Goal: Task Accomplishment & Management: Manage account settings

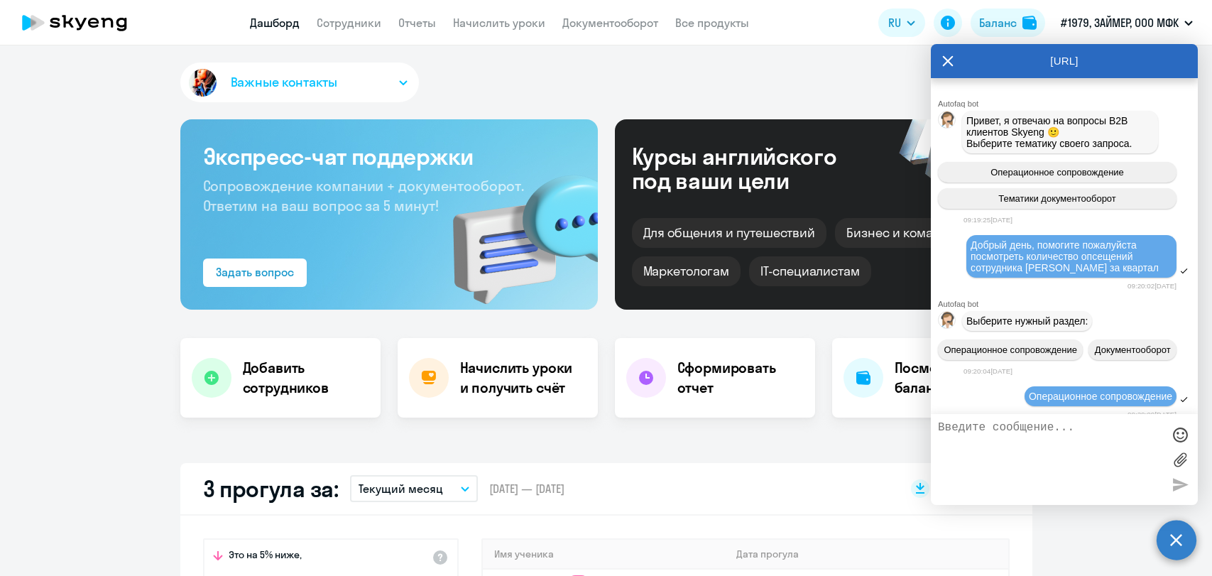
select select "30"
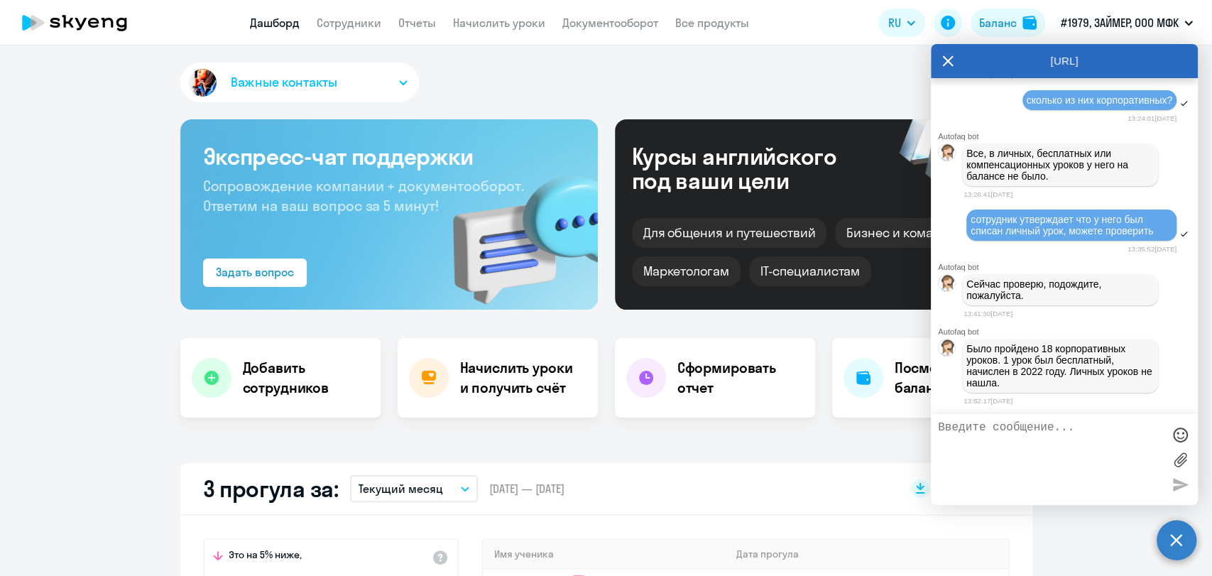
click at [1022, 427] on textarea at bounding box center [1050, 459] width 224 height 77
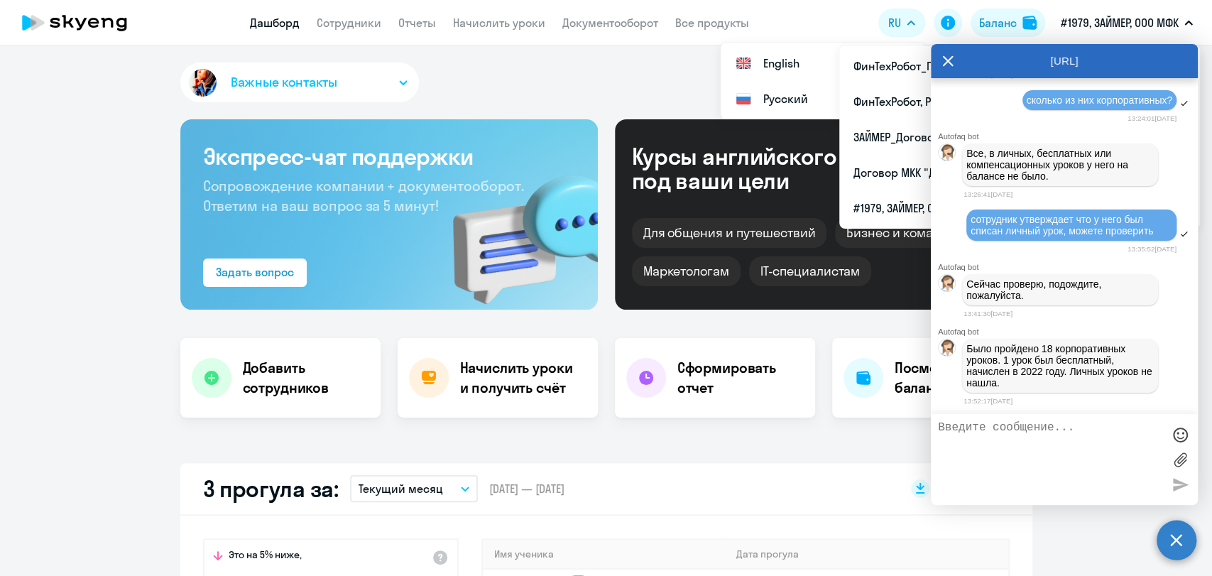
click at [1161, 17] on p "#1979, ЗАЙМЕР, ООО МФК" at bounding box center [1120, 22] width 118 height 17
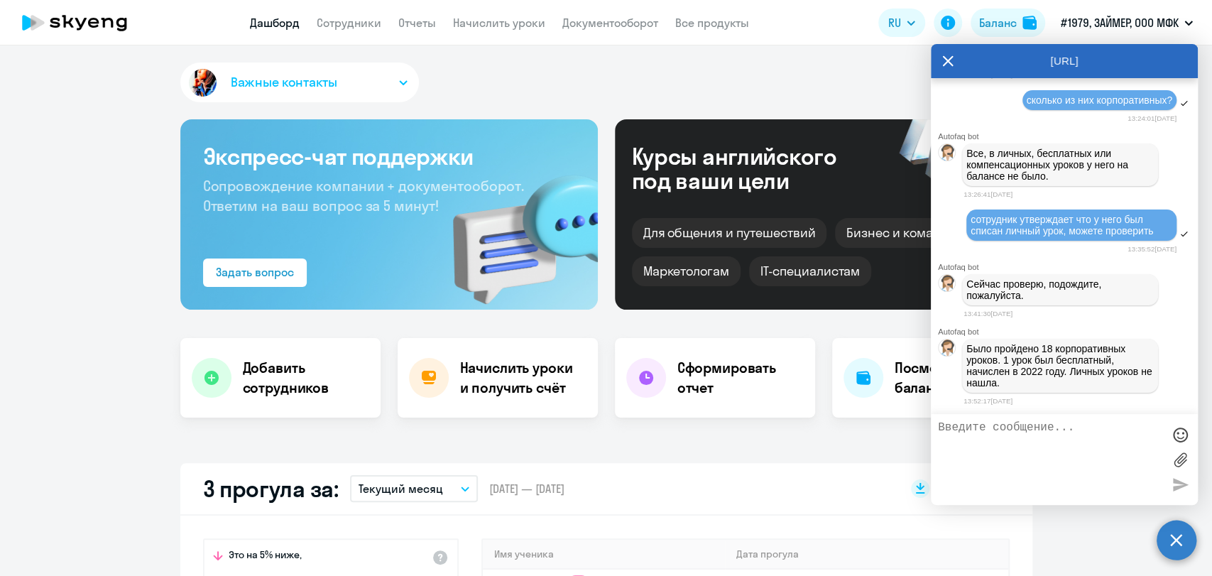
click at [952, 63] on icon at bounding box center [947, 61] width 11 height 34
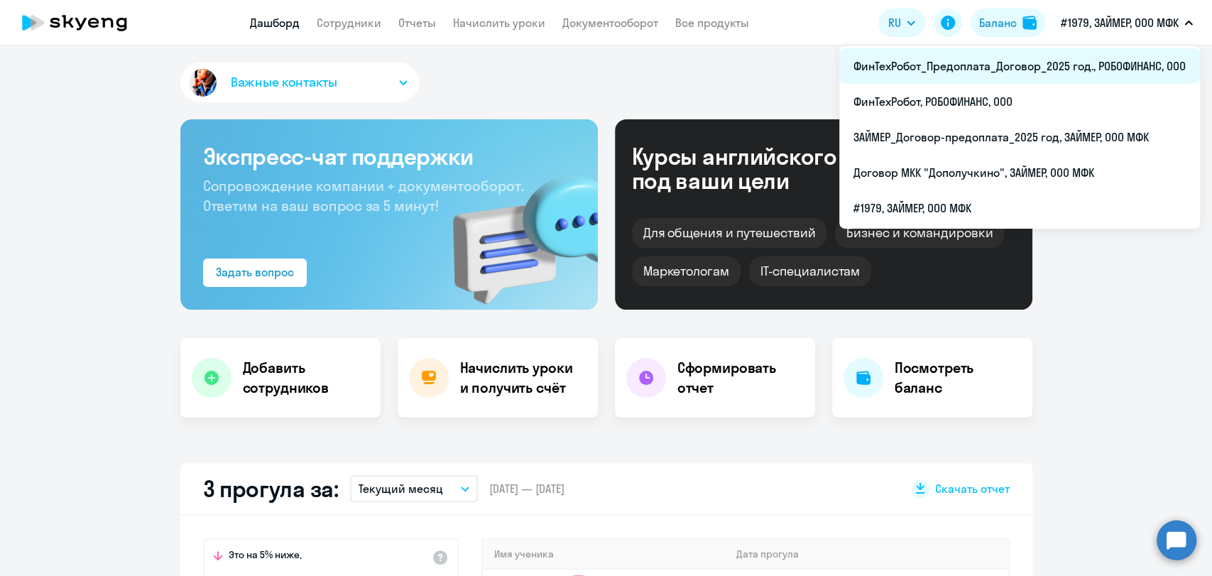
click at [1032, 67] on li "ФинТехРобот_Предоплата_Договор_2025 год., РОБОФИНАНС, ООО" at bounding box center [1019, 65] width 361 height 35
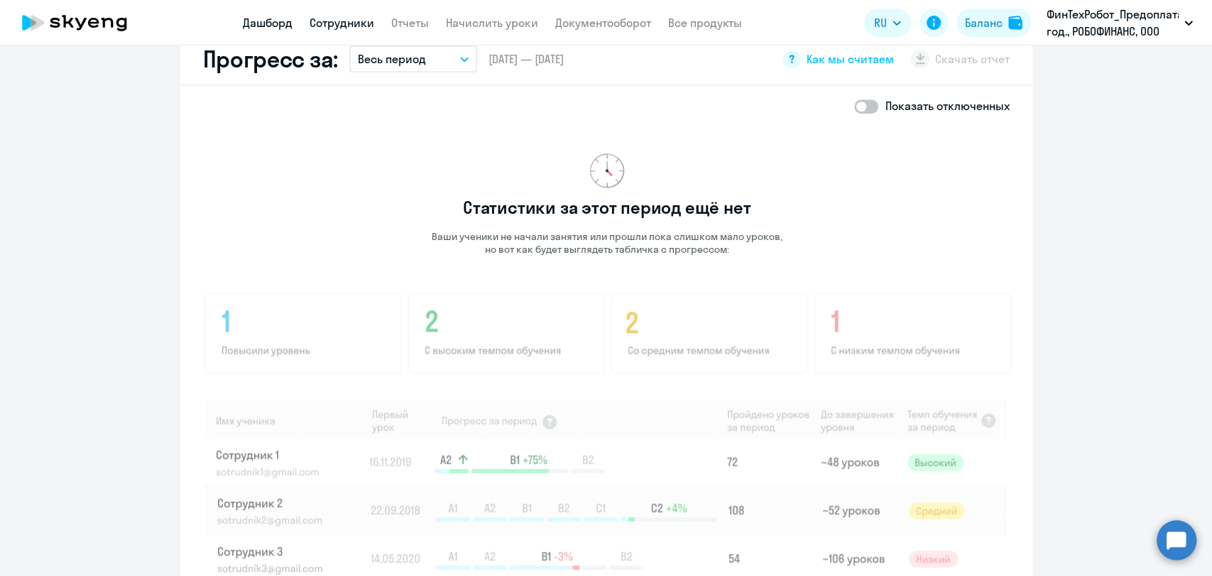
scroll to position [630, 0]
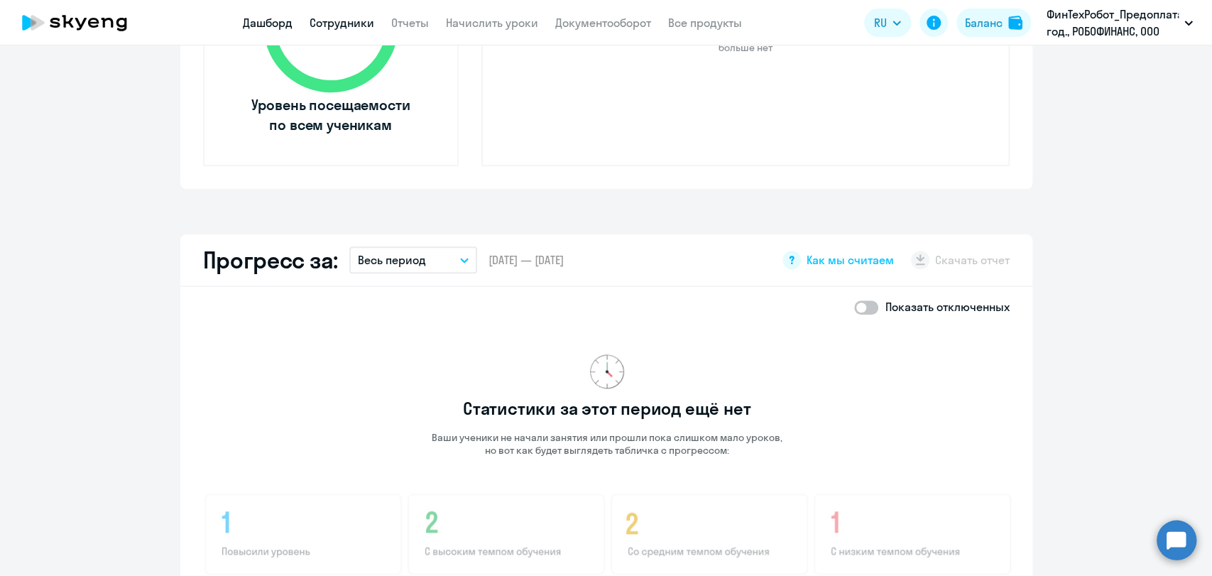
click at [357, 24] on link "Сотрудники" at bounding box center [342, 23] width 65 height 14
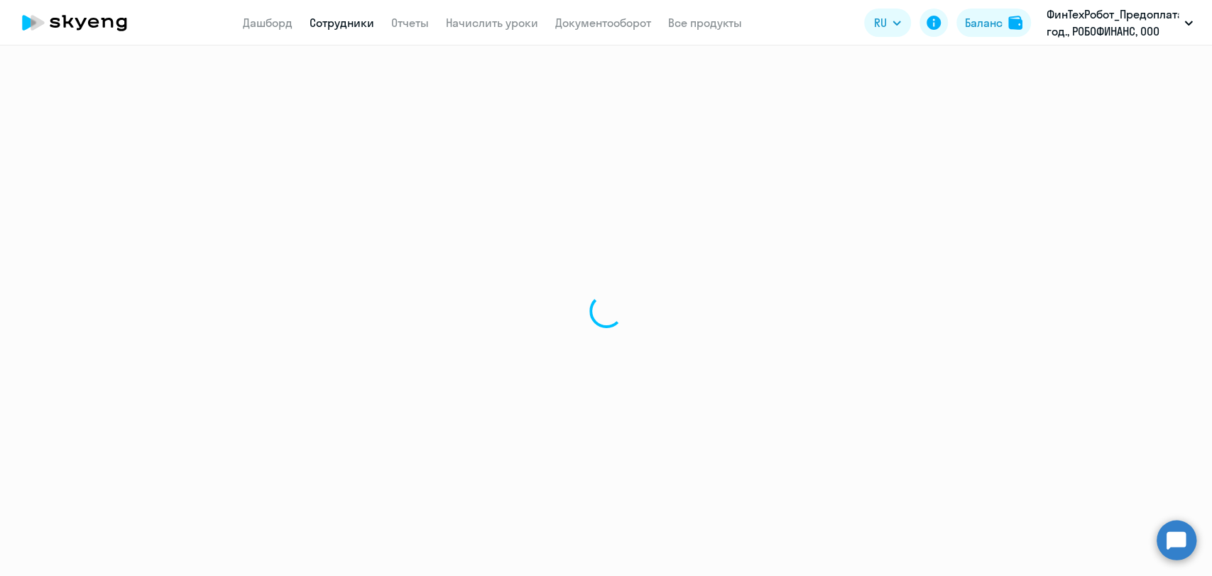
select select "30"
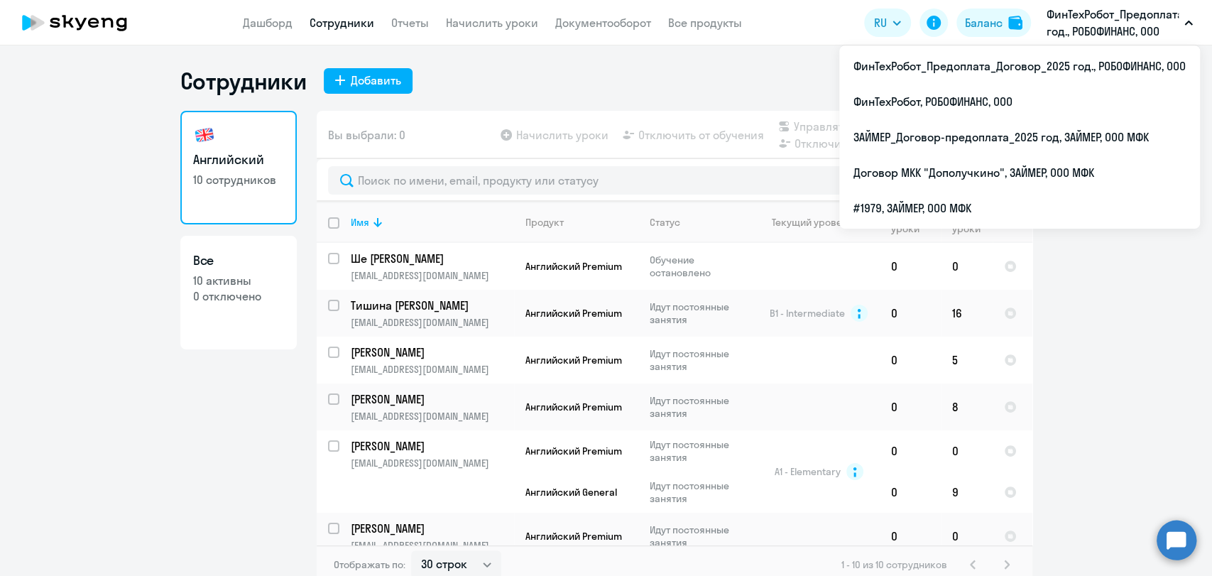
click at [1063, 26] on p "ФинТехРобот_Предоплата_Договор_2025 год., РОБОФИНАНС, ООО" at bounding box center [1112, 23] width 132 height 34
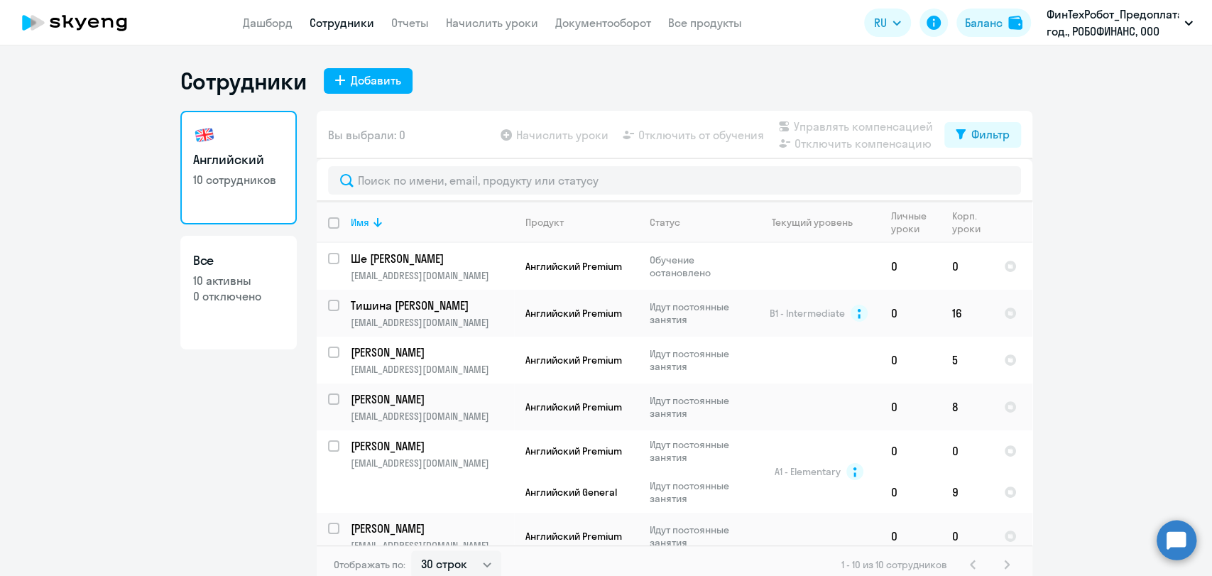
click at [1063, 26] on p "ФинТехРобот_Предоплата_Договор_2025 год., РОБОФИНАНС, ООО" at bounding box center [1112, 23] width 132 height 34
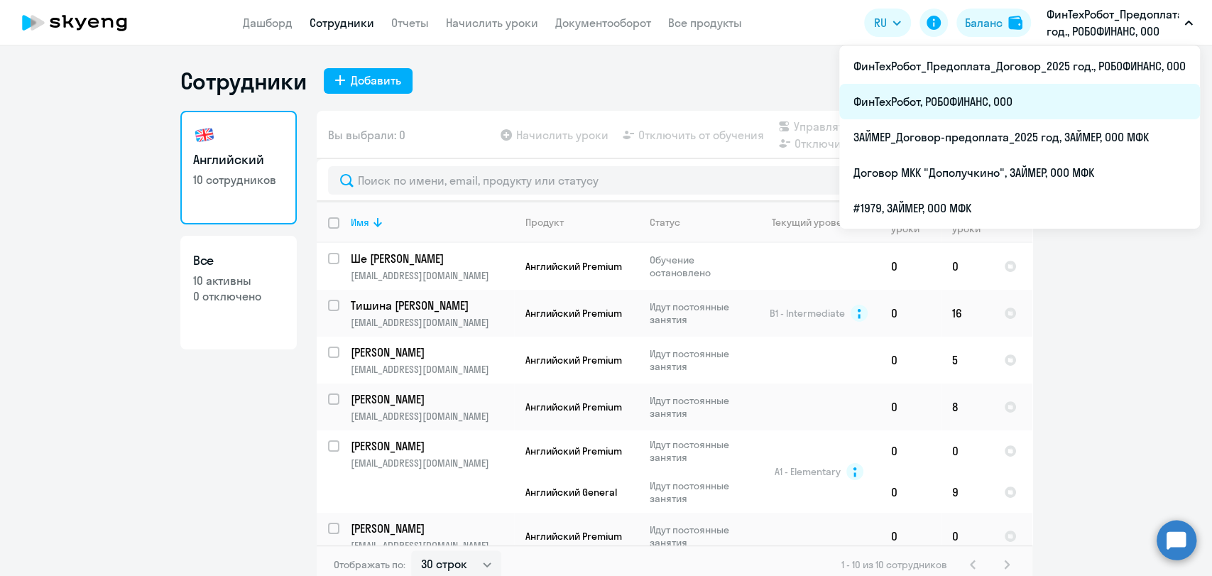
click at [989, 110] on li "ФинТехРобот, РОБОФИНАНС, ООО" at bounding box center [1019, 101] width 361 height 35
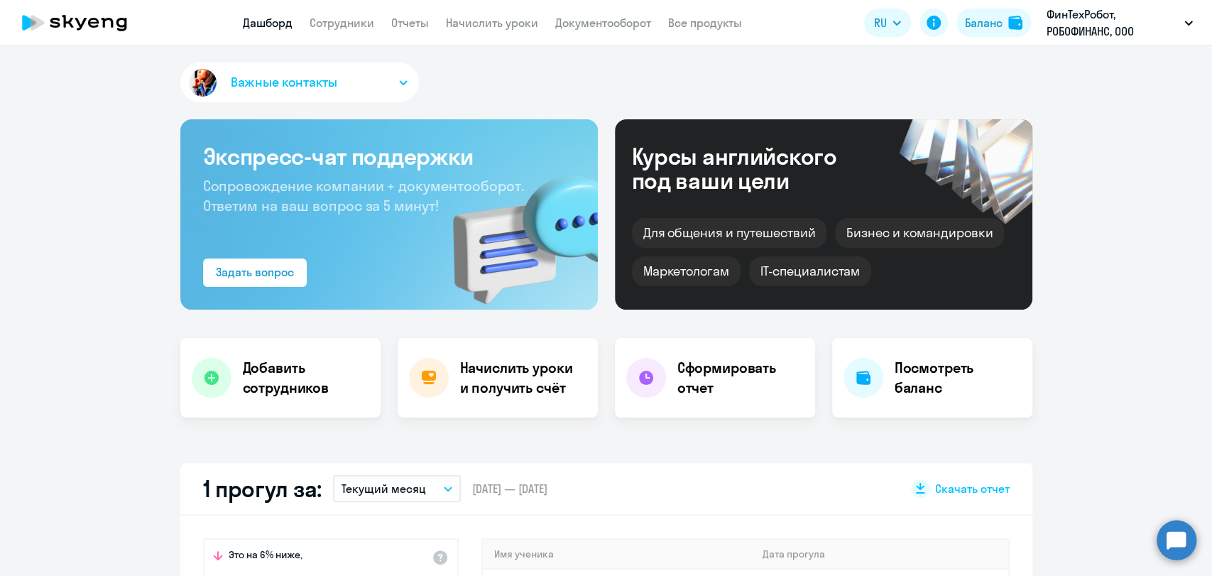
select select "30"
click at [317, 19] on link "Сотрудники" at bounding box center [342, 23] width 65 height 14
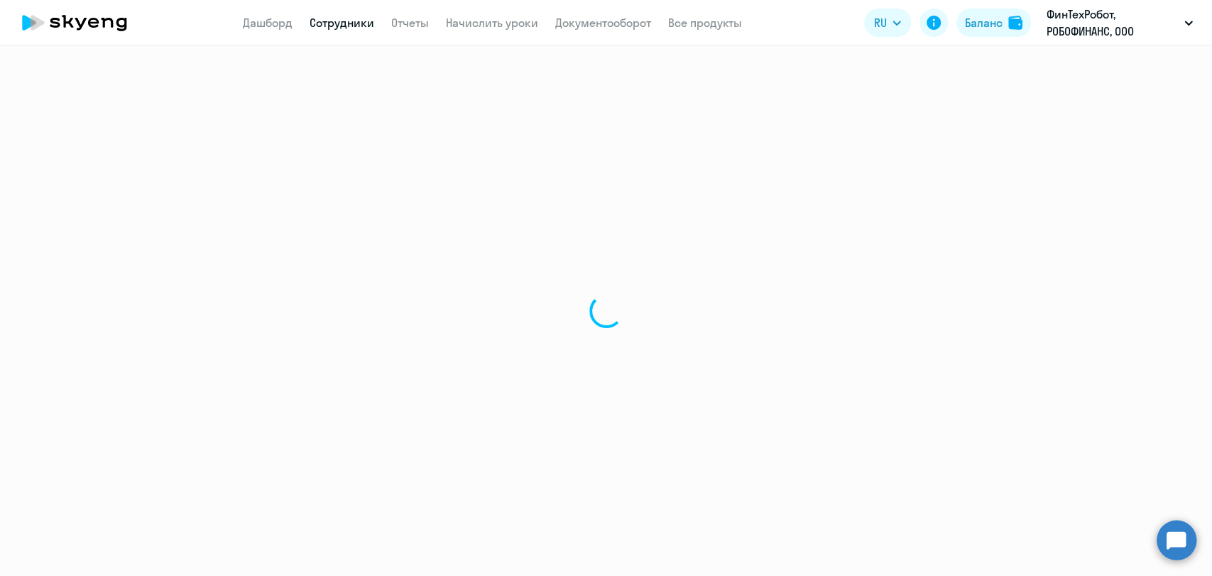
select select "30"
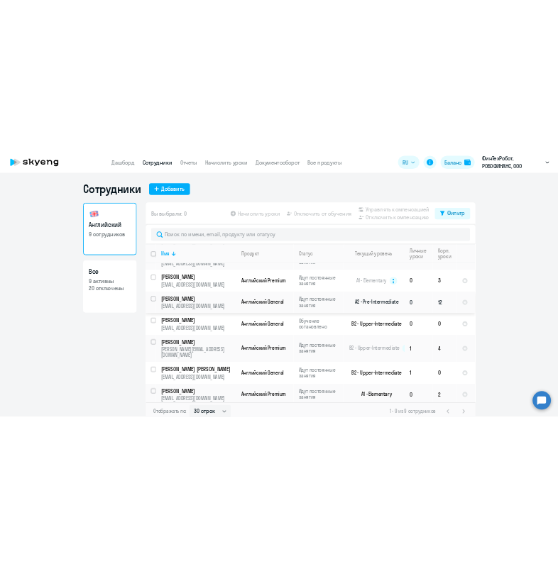
scroll to position [119, 0]
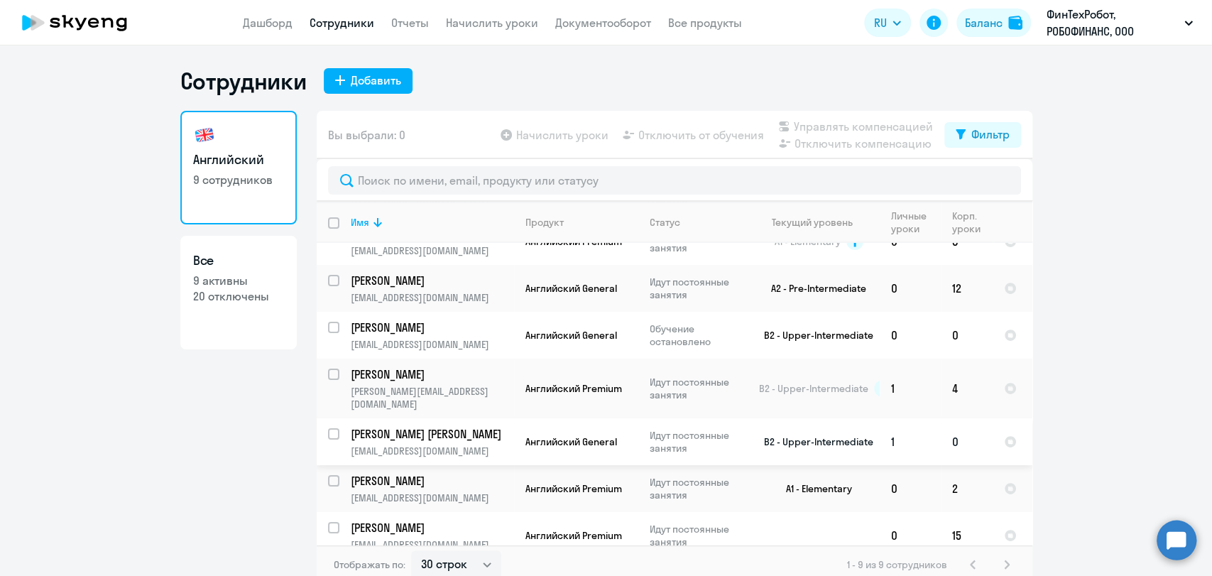
click at [400, 426] on p "[PERSON_NAME] [PERSON_NAME]" at bounding box center [431, 434] width 160 height 16
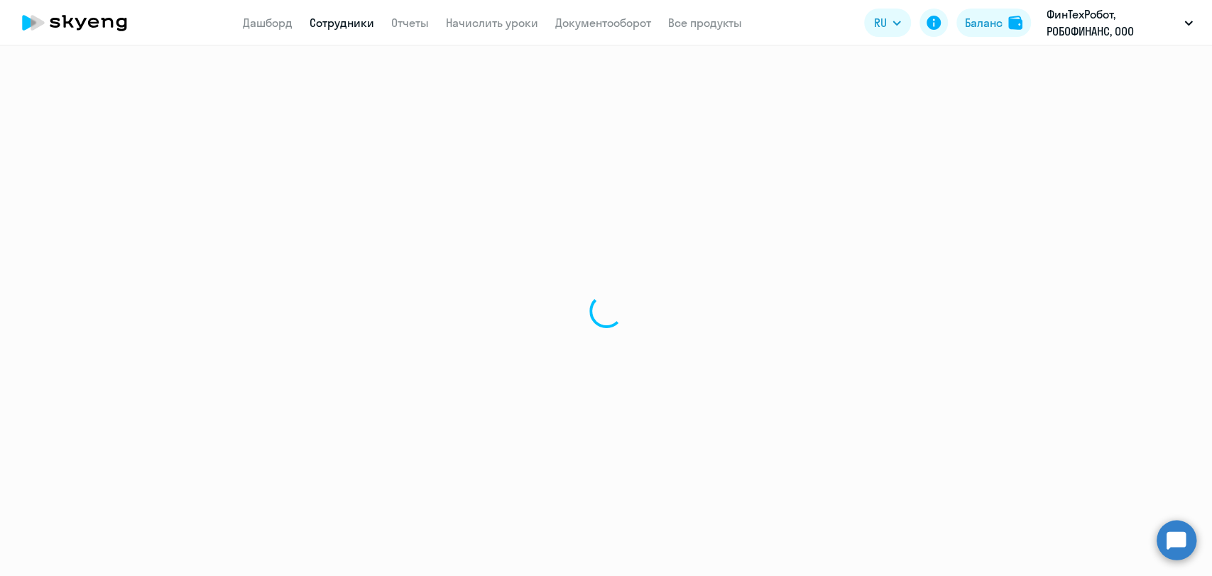
select select "english"
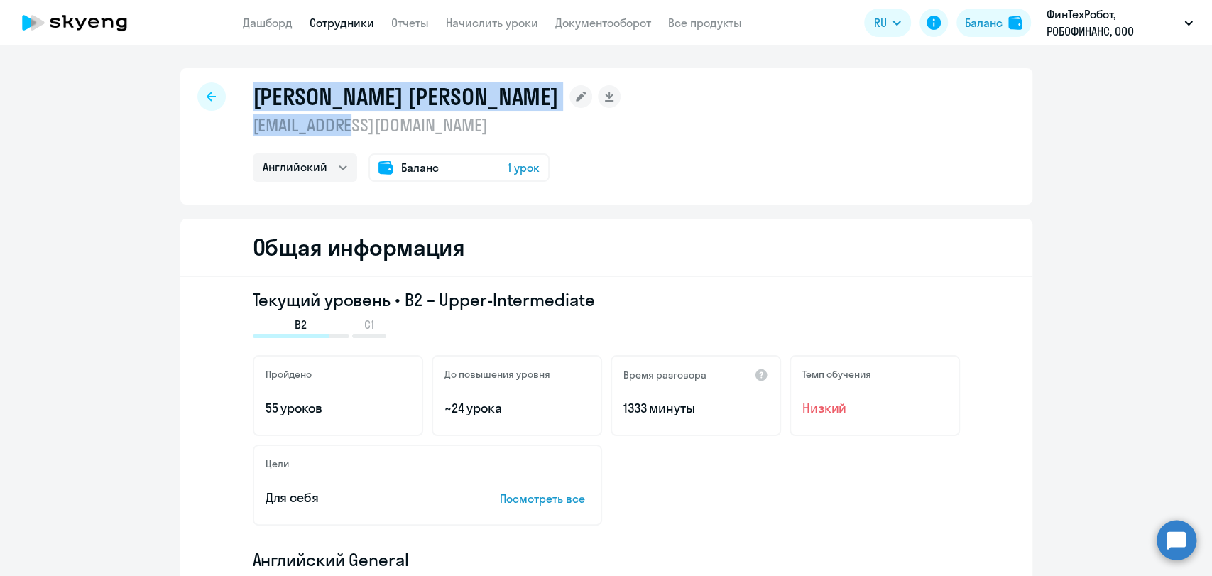
drag, startPoint x: 247, startPoint y: 93, endPoint x: 348, endPoint y: 118, distance: 103.8
click at [348, 118] on div "Игловский Андрей Игоревич a.iglovsky@robo.cash Английский Баланс 1 урок" at bounding box center [437, 131] width 368 height 99
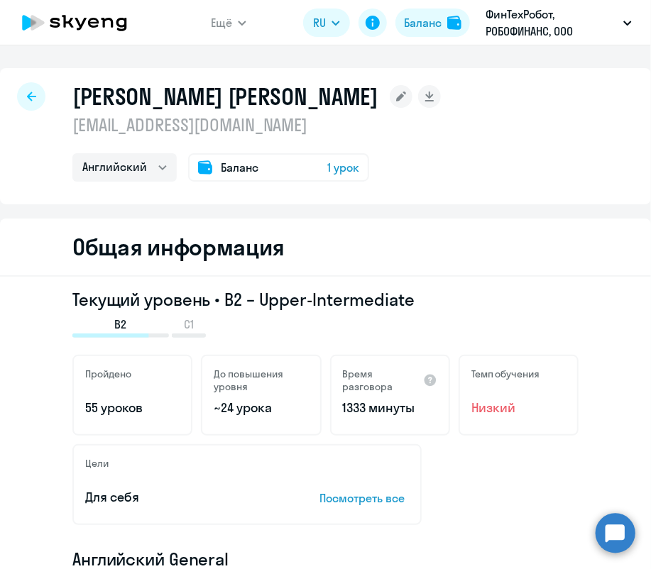
drag, startPoint x: 476, startPoint y: 147, endPoint x: 447, endPoint y: 139, distance: 30.1
click at [476, 147] on div "Игловский Андрей Игоревич a.iglovsky@robo.cash Английский Баланс 1 урок" at bounding box center [325, 136] width 651 height 136
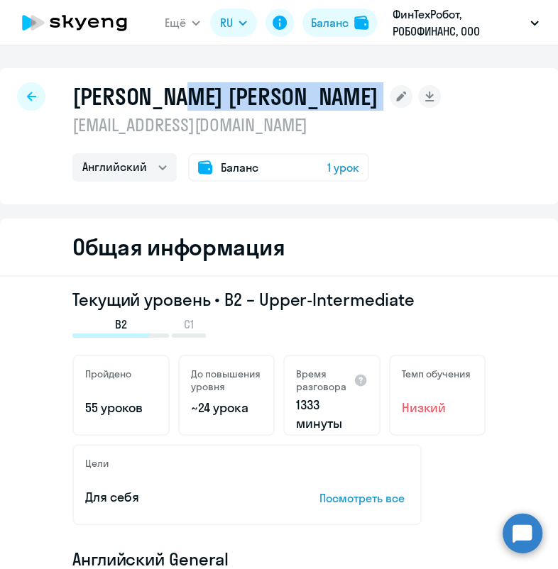
drag, startPoint x: 194, startPoint y: 99, endPoint x: 380, endPoint y: 104, distance: 186.1
click at [380, 104] on div "[PERSON_NAME] [PERSON_NAME]" at bounding box center [256, 96] width 368 height 28
copy div "[PERSON_NAME]"
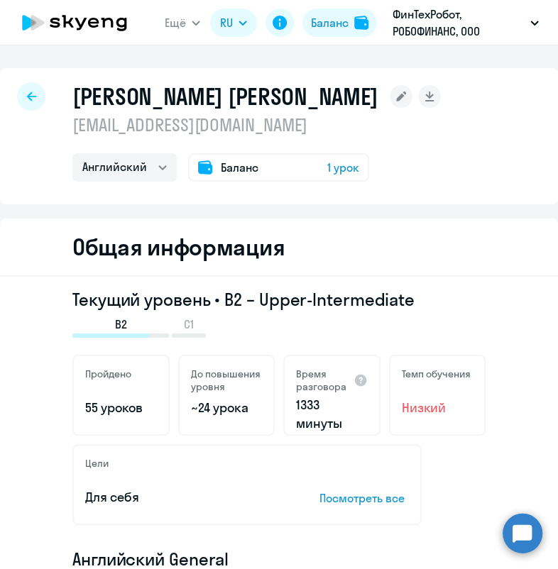
click at [74, 109] on h1 "[PERSON_NAME] [PERSON_NAME]" at bounding box center [225, 96] width 306 height 28
drag, startPoint x: 77, startPoint y: 98, endPoint x: 186, endPoint y: 94, distance: 109.4
click at [186, 94] on h1 "[PERSON_NAME] [PERSON_NAME]" at bounding box center [225, 96] width 306 height 28
copy h1 "Игловский"
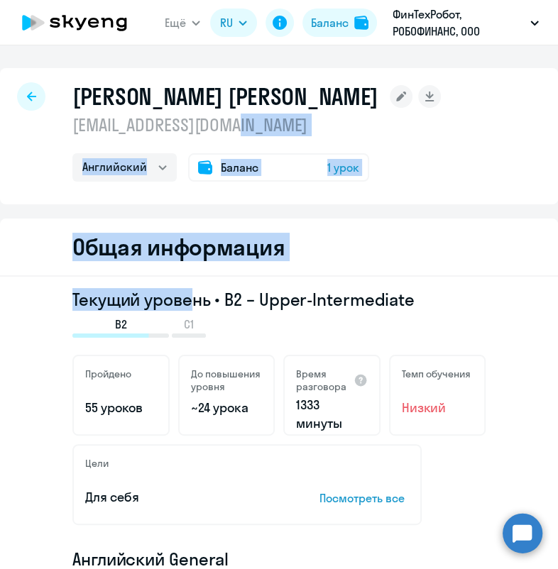
drag, startPoint x: 176, startPoint y: 297, endPoint x: 278, endPoint y: 114, distance: 210.4
click at [259, 127] on p "[EMAIL_ADDRESS][DOMAIN_NAME]" at bounding box center [256, 125] width 368 height 23
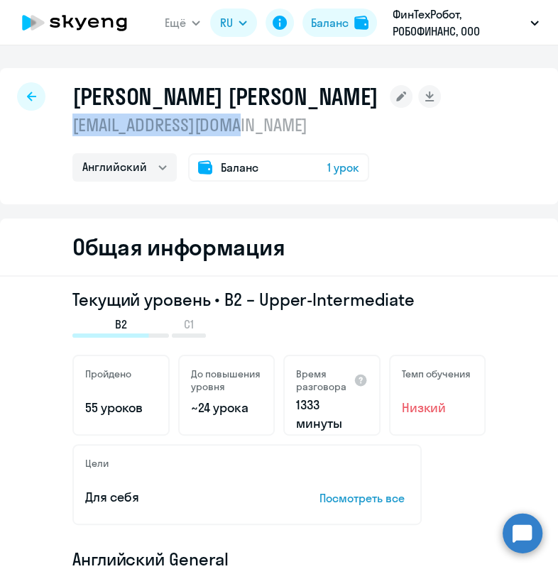
drag, startPoint x: 257, startPoint y: 125, endPoint x: 66, endPoint y: 126, distance: 191.0
click at [66, 126] on div "Игловский Андрей Игоревич a.iglovsky@robo.cash Английский Баланс 1 урок" at bounding box center [279, 136] width 558 height 136
copy p "[EMAIL_ADDRESS][DOMAIN_NAME]"
click at [363, 303] on h3 "Текущий уровень • B2 – Upper-Intermediate" at bounding box center [278, 299] width 413 height 23
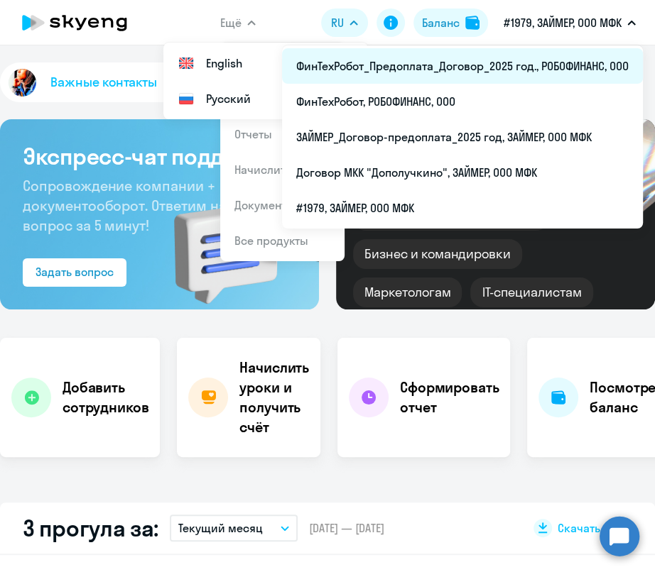
click at [549, 57] on li "ФинТехРобот_Предоплата_Договор_2025 год., РОБОФИНАНС, ООО" at bounding box center [462, 65] width 361 height 35
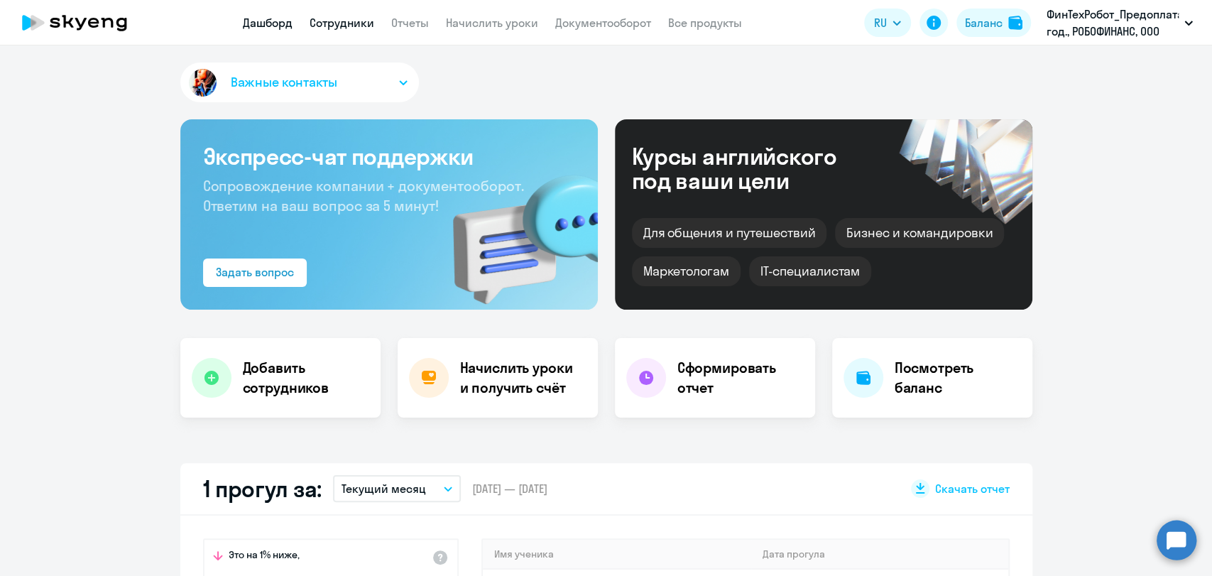
click at [349, 28] on link "Сотрудники" at bounding box center [342, 23] width 65 height 14
select select "30"
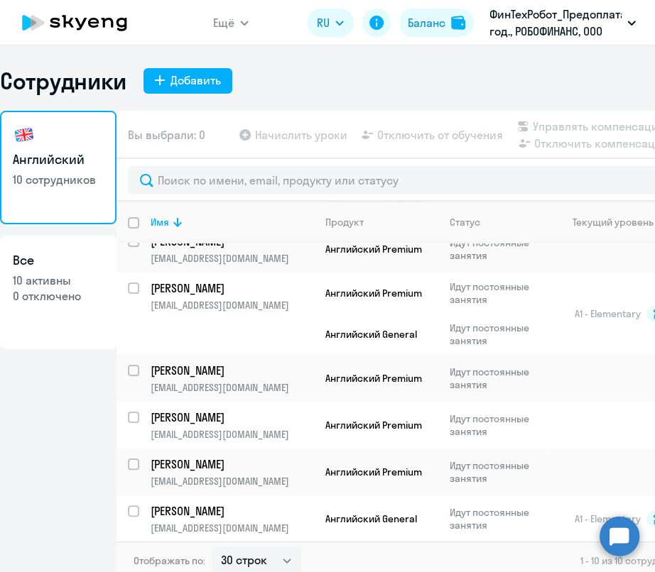
scroll to position [215, 0]
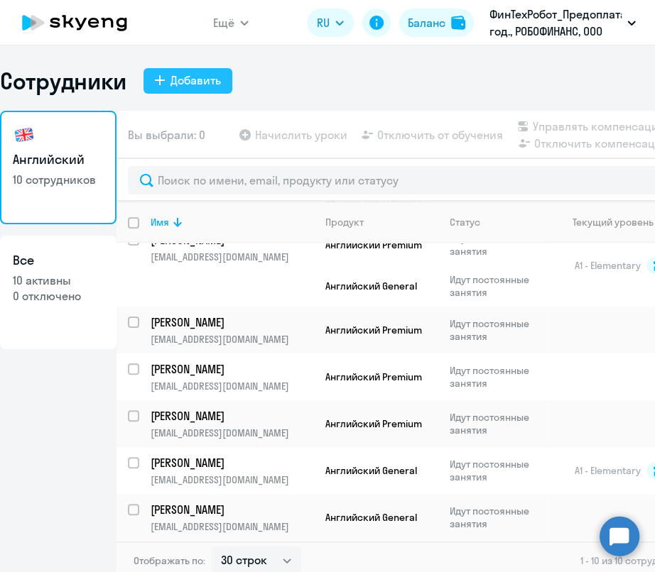
click at [197, 87] on div "Добавить" at bounding box center [195, 80] width 50 height 17
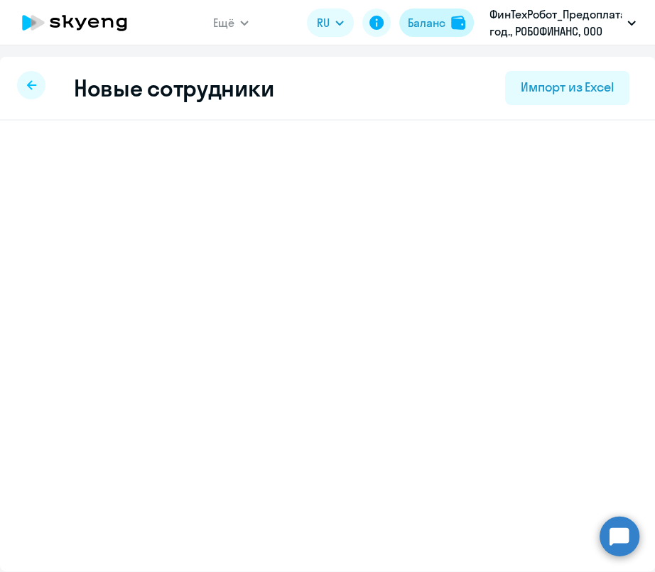
select select "english_adult_not_native_speaker"
select select "3"
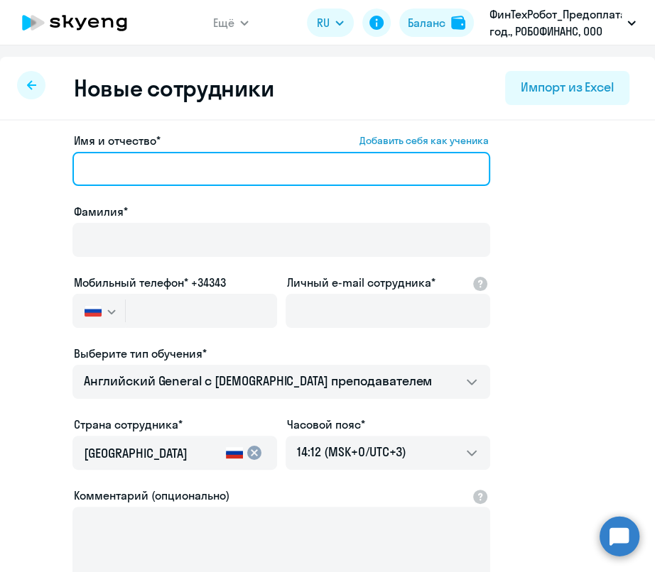
click at [242, 170] on input "Имя и отчество* Добавить себя как ученика" at bounding box center [280, 169] width 417 height 34
paste input "[PERSON_NAME]"
type input "[PERSON_NAME]"
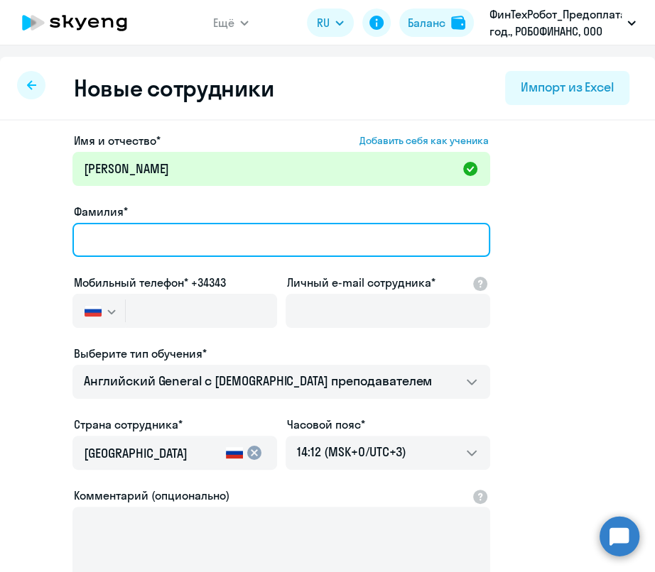
click at [111, 244] on input "Фамилия*" at bounding box center [280, 240] width 417 height 34
paste input "Игловский"
type input "Игловский"
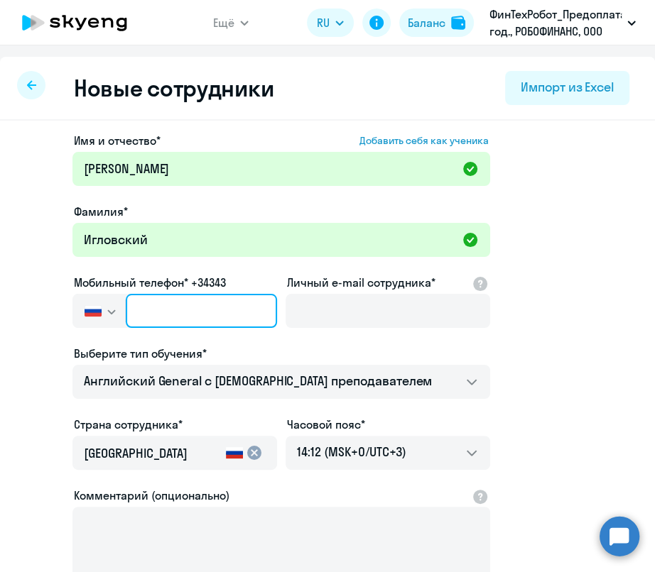
click at [201, 325] on input "text" at bounding box center [201, 311] width 151 height 34
paste input "[PHONE_NUMBER]"
type input "[PHONE_NUMBER]"
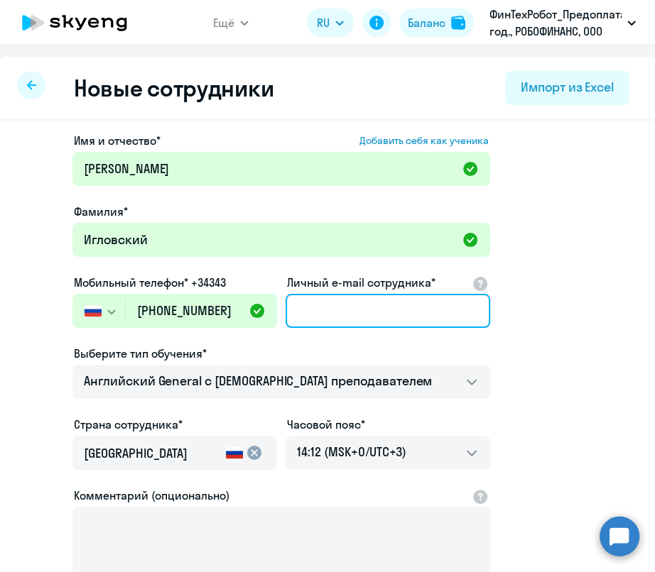
click at [409, 309] on input "Личный e-mail сотрудника*" at bounding box center [387, 311] width 204 height 34
paste input "[EMAIL_ADDRESS][DOMAIN_NAME]"
type input "[EMAIL_ADDRESS][DOMAIN_NAME]"
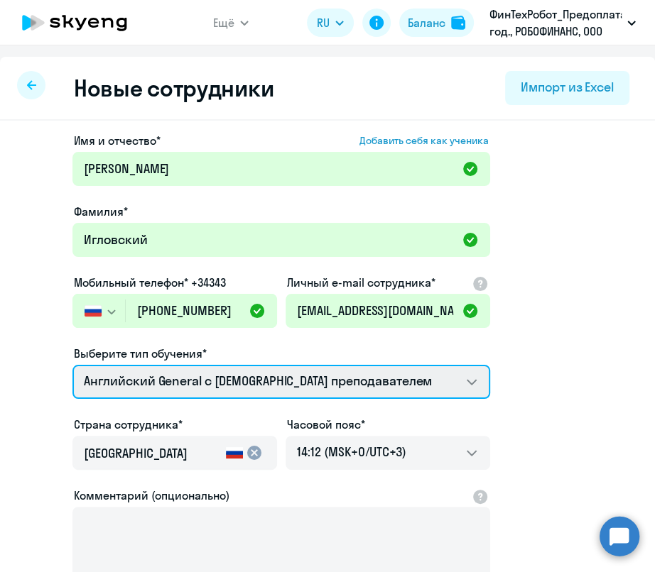
click at [375, 382] on select "Английский General с [DEMOGRAPHIC_DATA] преподавателем Английский General с [DE…" at bounding box center [280, 382] width 417 height 34
click at [72, 365] on select "Английский General с [DEMOGRAPHIC_DATA] преподавателем Английский General с [DE…" at bounding box center [280, 382] width 417 height 34
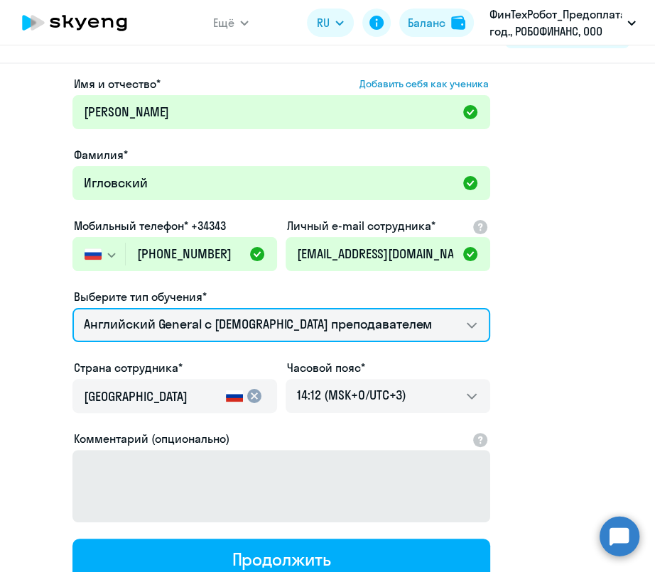
scroll to position [158, 0]
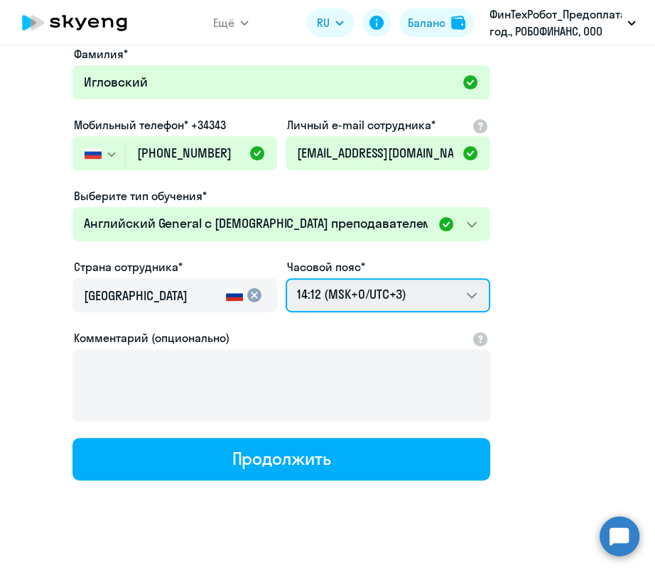
click at [365, 282] on select "00:12 (MSK-14/UTC-11) 01:12 (MSK-13/UTC-10) 02:12 (MSK-12/UTC-9) 03:12 (MSK-11/…" at bounding box center [387, 295] width 204 height 34
click at [285, 278] on select "00:12 (MSK-14/UTC-11) 01:12 (MSK-13/UTC-10) 02:12 (MSK-12/UTC-9) 03:12 (MSK-11/…" at bounding box center [387, 295] width 204 height 34
click at [454, 287] on select "00:12 (MSK-14/UTC-11) 01:12 (MSK-13/UTC-10) 02:12 (MSK-12/UTC-9) 03:12 (MSK-11/…" at bounding box center [387, 295] width 204 height 34
select select "7"
click at [285, 278] on select "00:12 (MSK-14/UTC-11) 01:12 (MSK-13/UTC-10) 02:12 (MSK-12/UTC-9) 03:12 (MSK-11/…" at bounding box center [387, 295] width 204 height 34
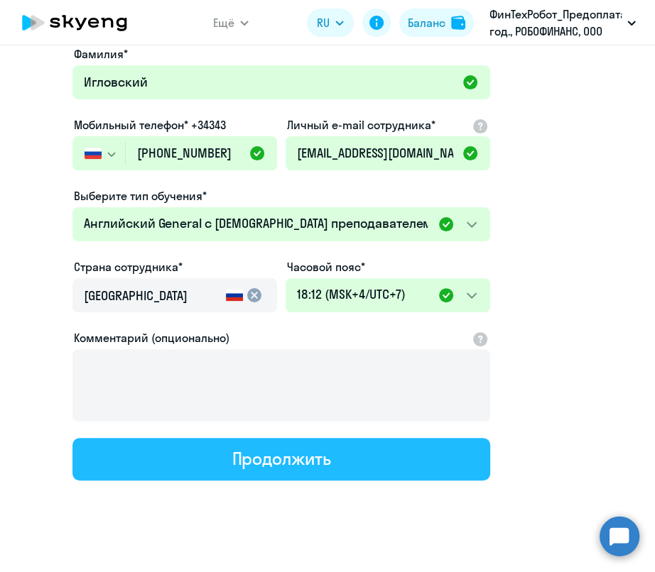
click at [305, 473] on button "Продолжить" at bounding box center [280, 459] width 417 height 43
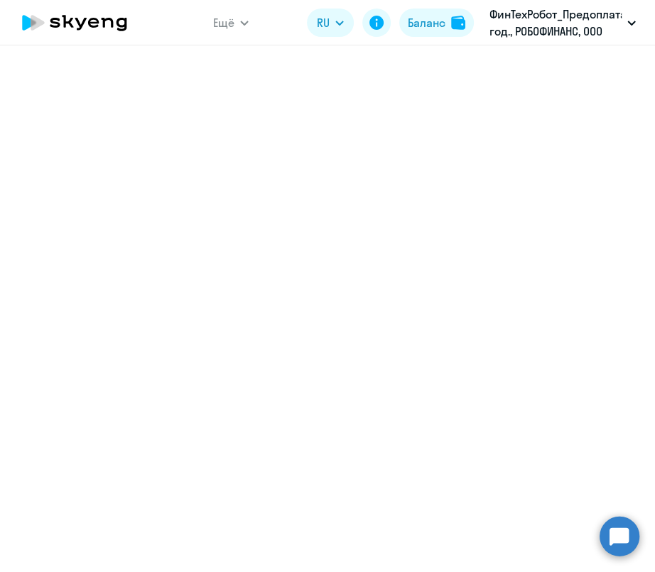
select select "english_adult_not_native_speaker"
select select "7"
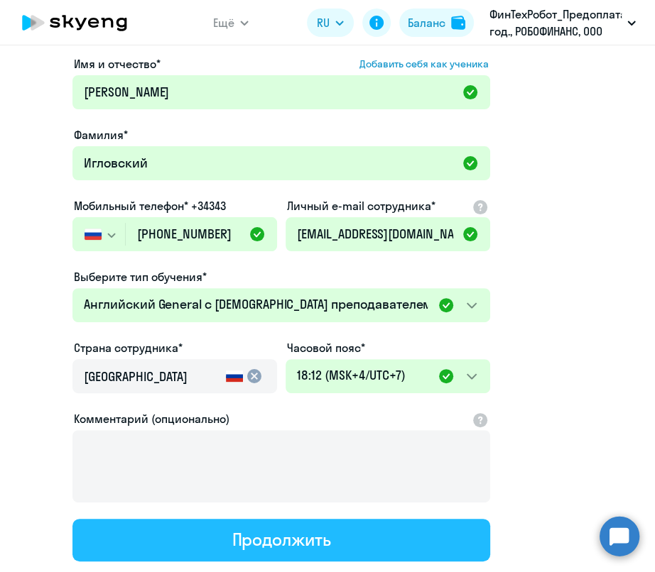
scroll to position [0, 0]
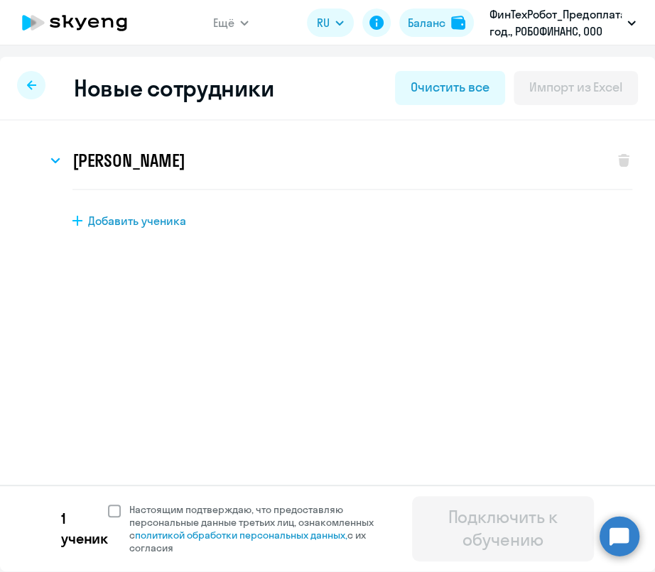
click at [121, 510] on span "Настоящим подтверждаю, что предоставляю персональные данные третьих лиц, ознако…" at bounding box center [255, 528] width 268 height 51
click at [108, 503] on input "Настоящим подтверждаю, что предоставляю персональные данные третьих лиц, ознако…" at bounding box center [107, 503] width 1 height 1
checkbox input "true"
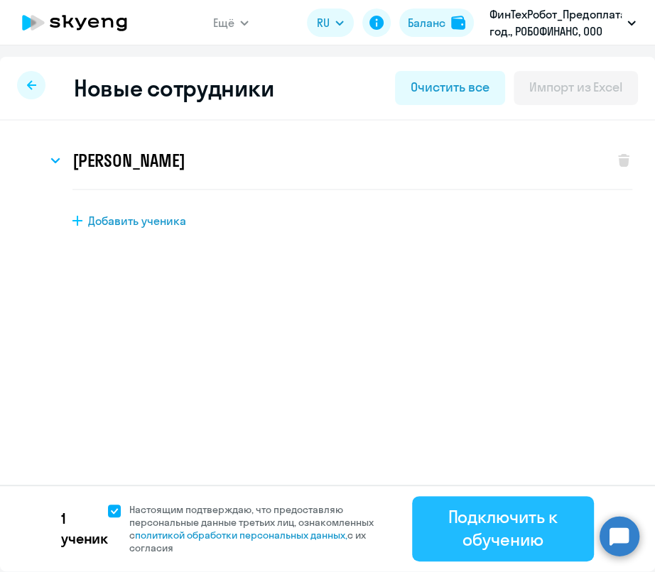
click at [522, 515] on div "Подключить к обучению" at bounding box center [503, 527] width 142 height 45
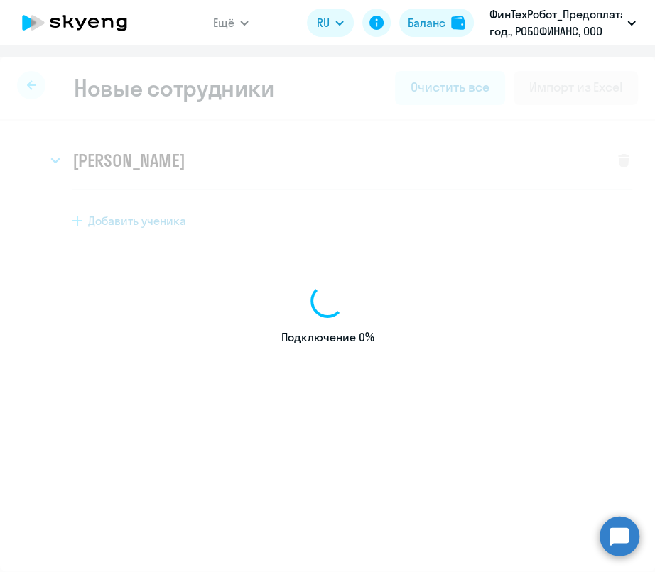
select select "english_adult_not_native_speaker"
select select "3"
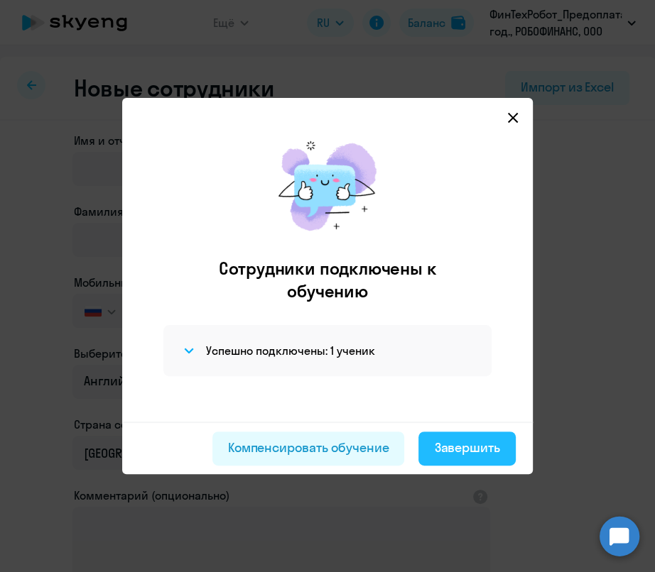
click at [474, 444] on div "Завершить" at bounding box center [467, 448] width 66 height 18
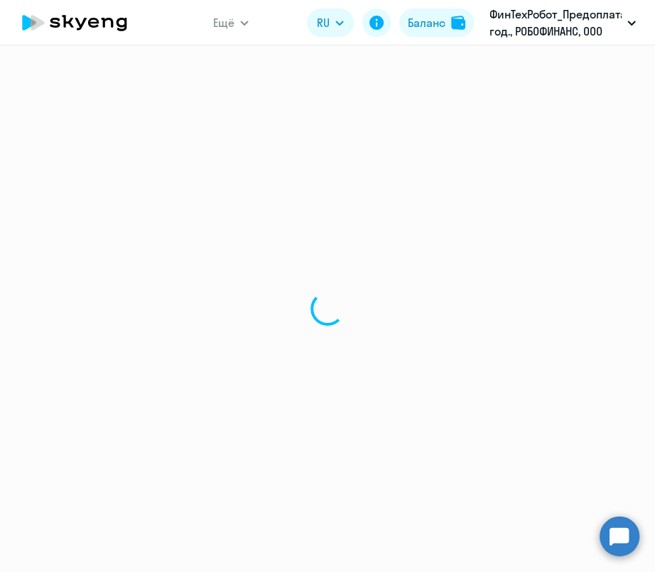
select select "30"
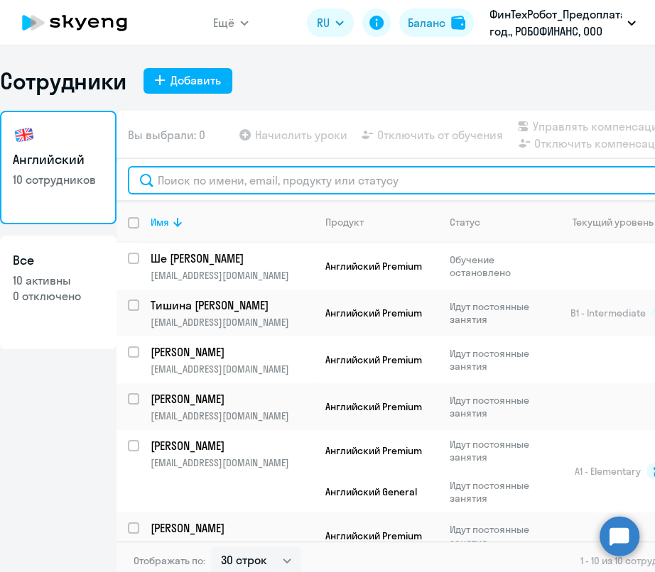
click at [239, 187] on input "text" at bounding box center [444, 180] width 632 height 28
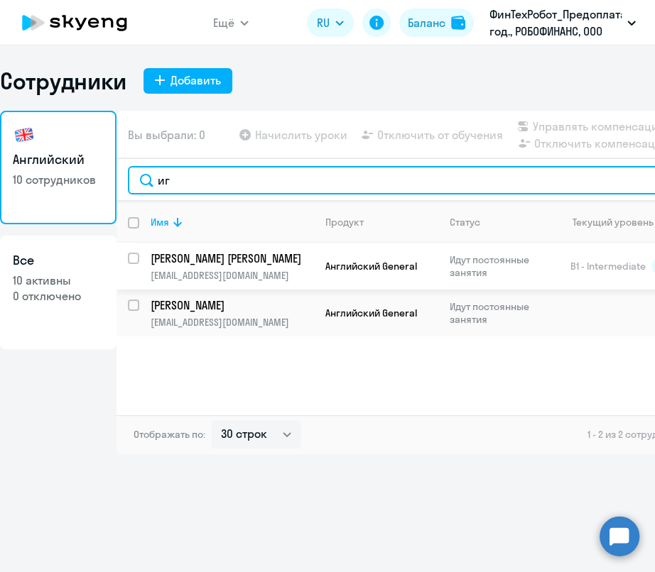
type input "иг"
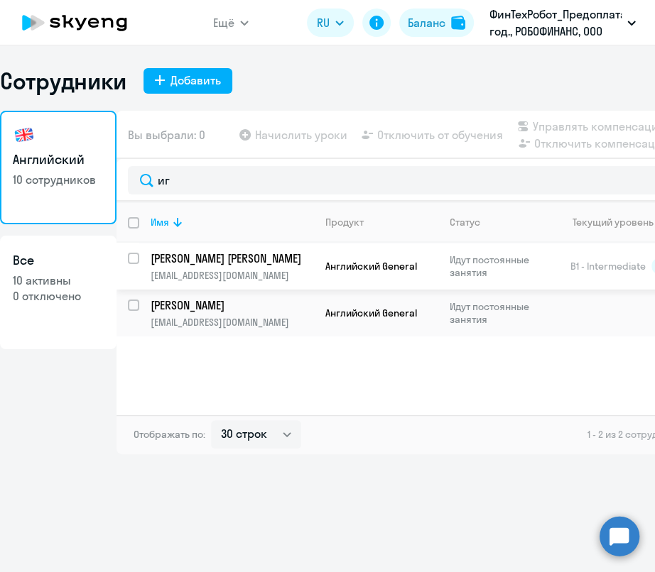
click at [136, 261] on input "select row 14498029" at bounding box center [142, 267] width 28 height 28
checkbox input "true"
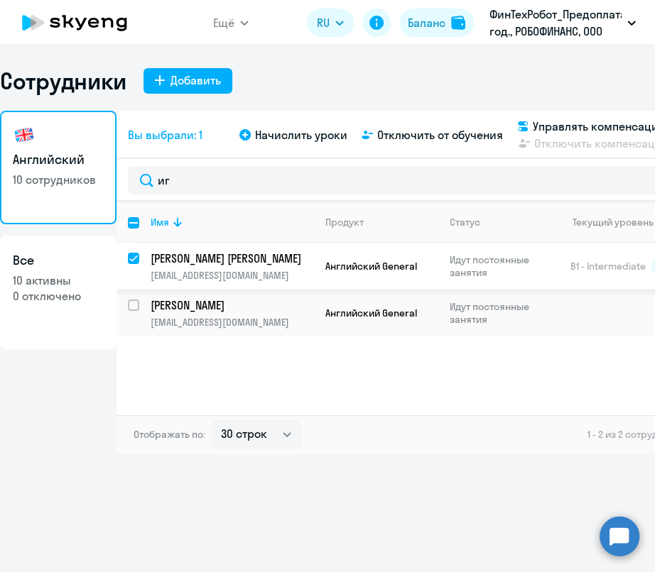
click at [293, 269] on p "[EMAIL_ADDRESS][DOMAIN_NAME]" at bounding box center [231, 275] width 163 height 13
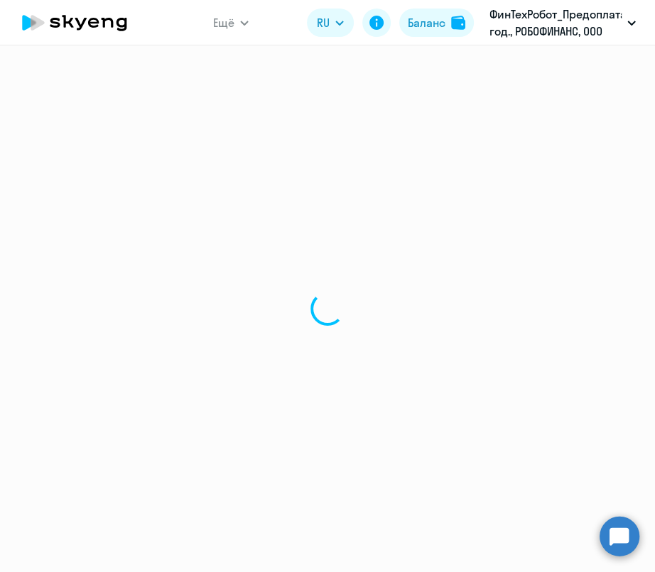
select select "english"
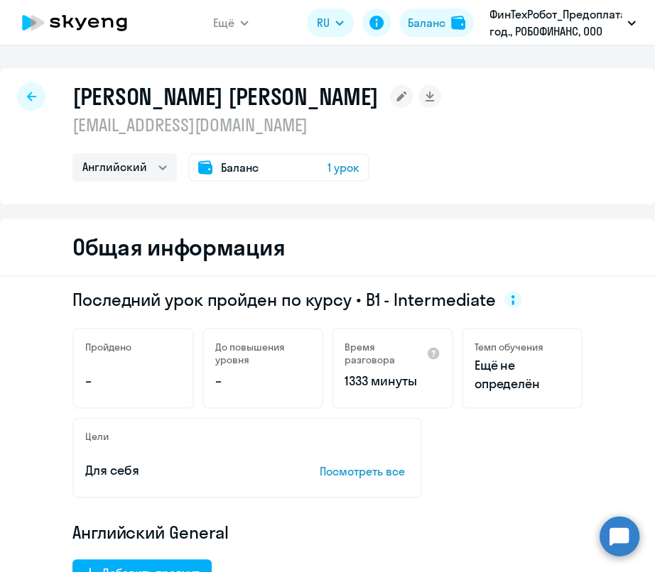
click at [23, 94] on div at bounding box center [31, 96] width 28 height 28
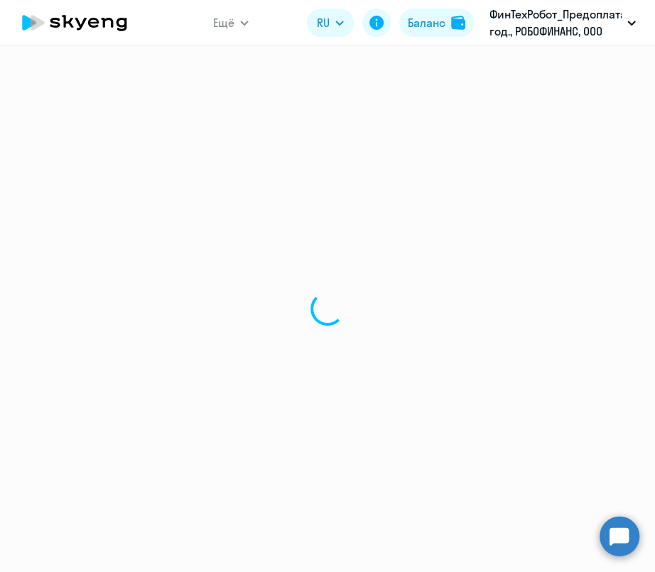
select select "30"
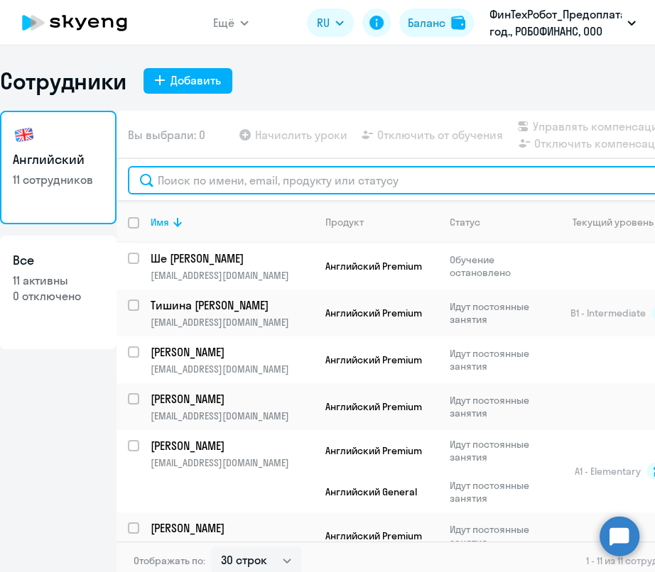
click at [254, 172] on input "text" at bounding box center [444, 180] width 632 height 28
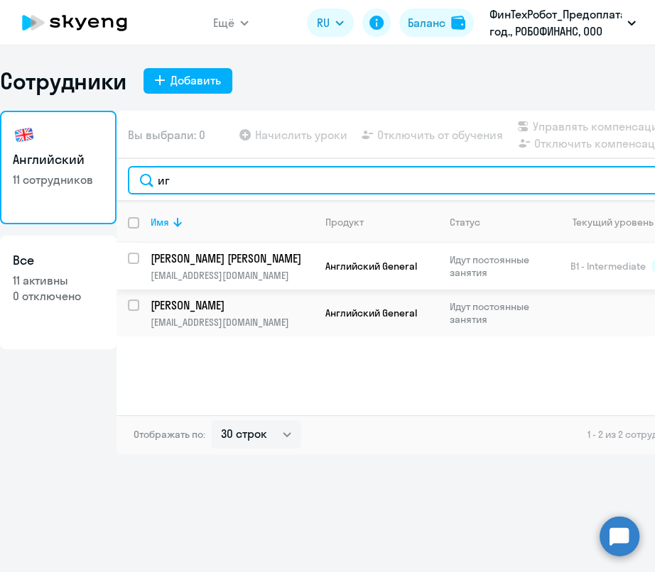
type input "иг"
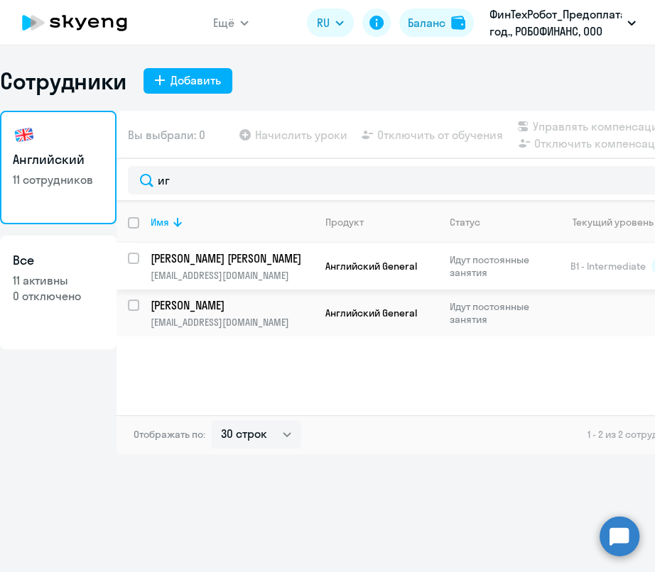
click at [137, 260] on input "select row 14498029" at bounding box center [142, 267] width 28 height 28
checkbox input "true"
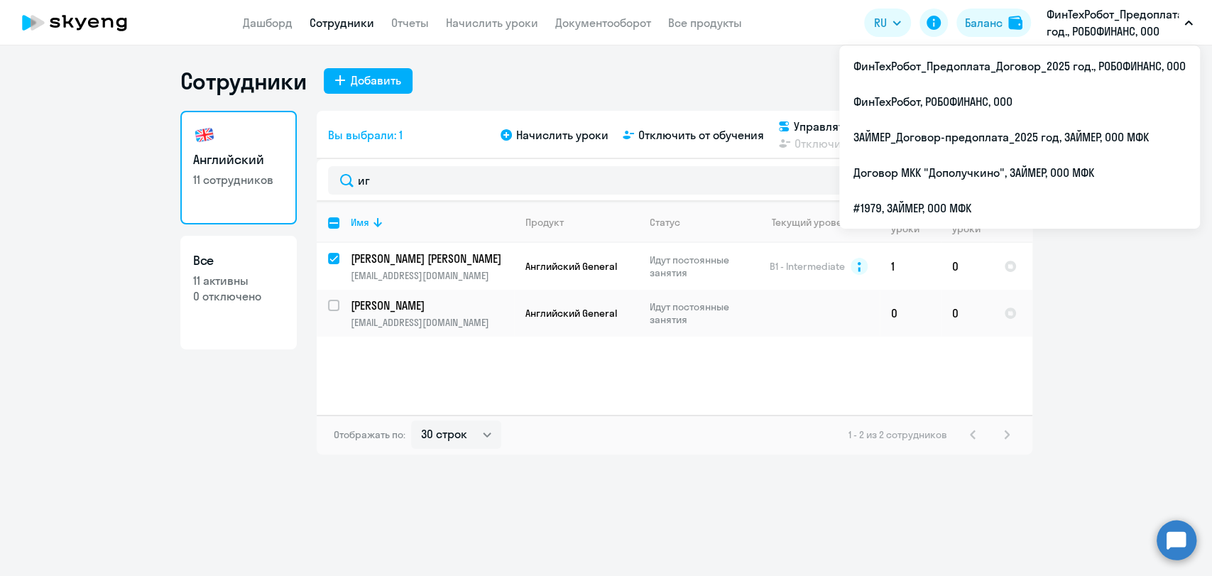
click at [654, 82] on div "Сотрудники Добавить" at bounding box center [606, 81] width 852 height 28
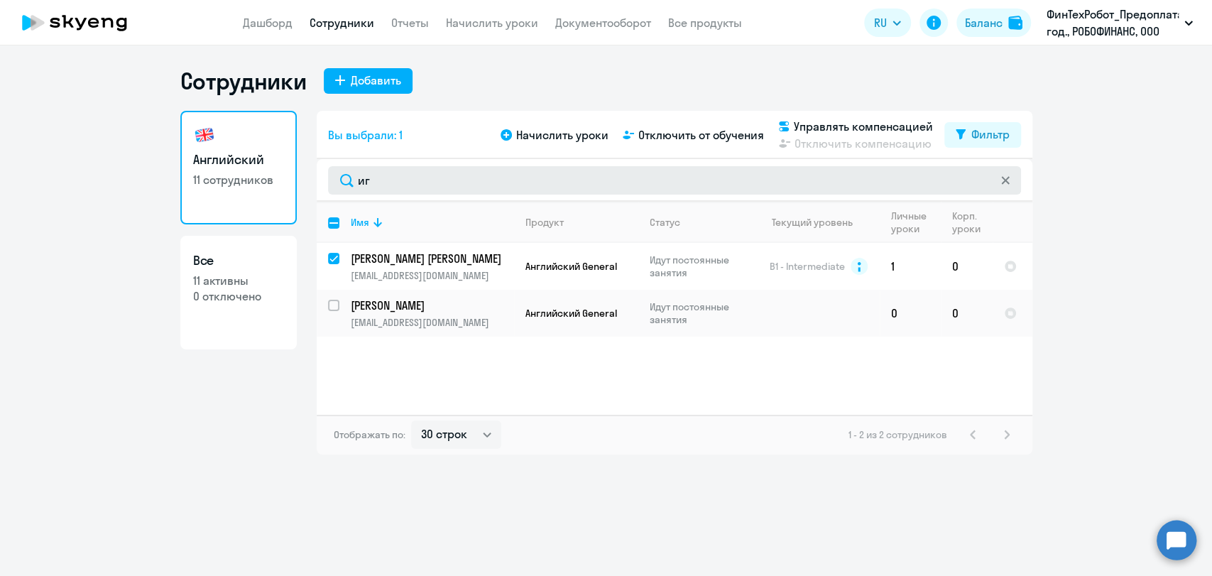
click at [654, 185] on svg-icon at bounding box center [1004, 180] width 11 height 11
checkbox input "false"
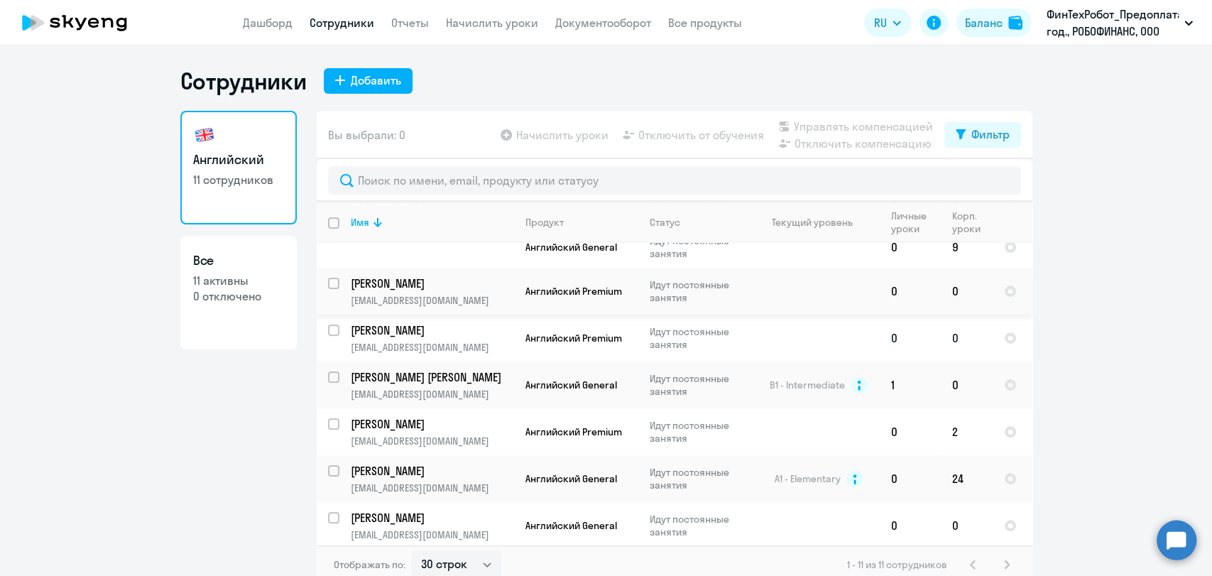
scroll to position [246, 0]
click at [328, 371] on input "select row 14498029" at bounding box center [342, 384] width 28 height 28
checkbox input "true"
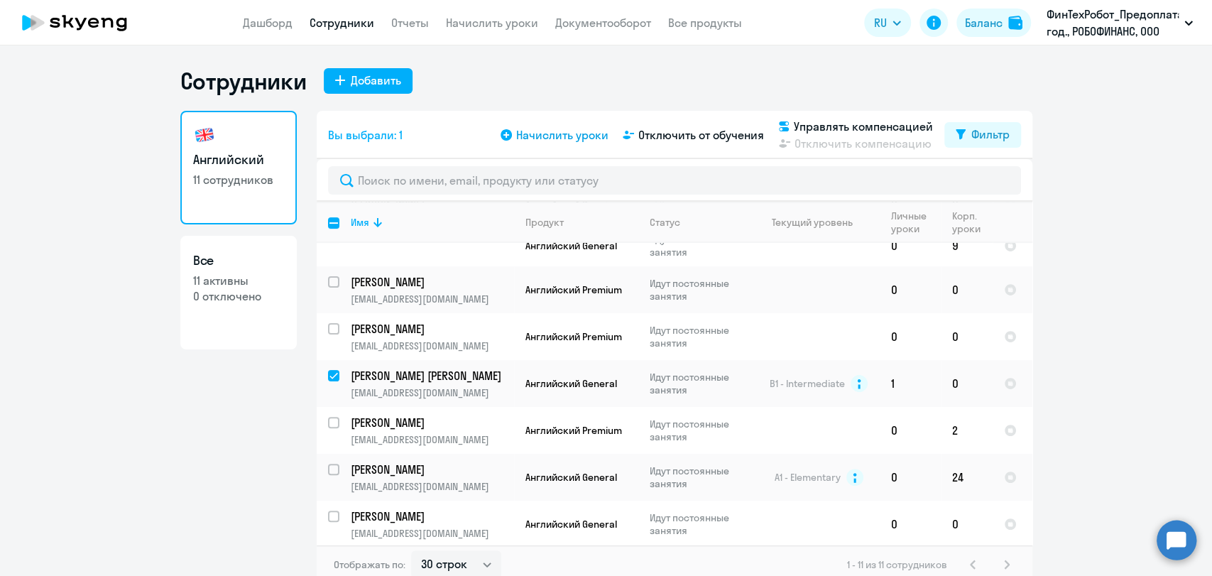
click at [566, 131] on span "Начислить уроки" at bounding box center [562, 134] width 92 height 17
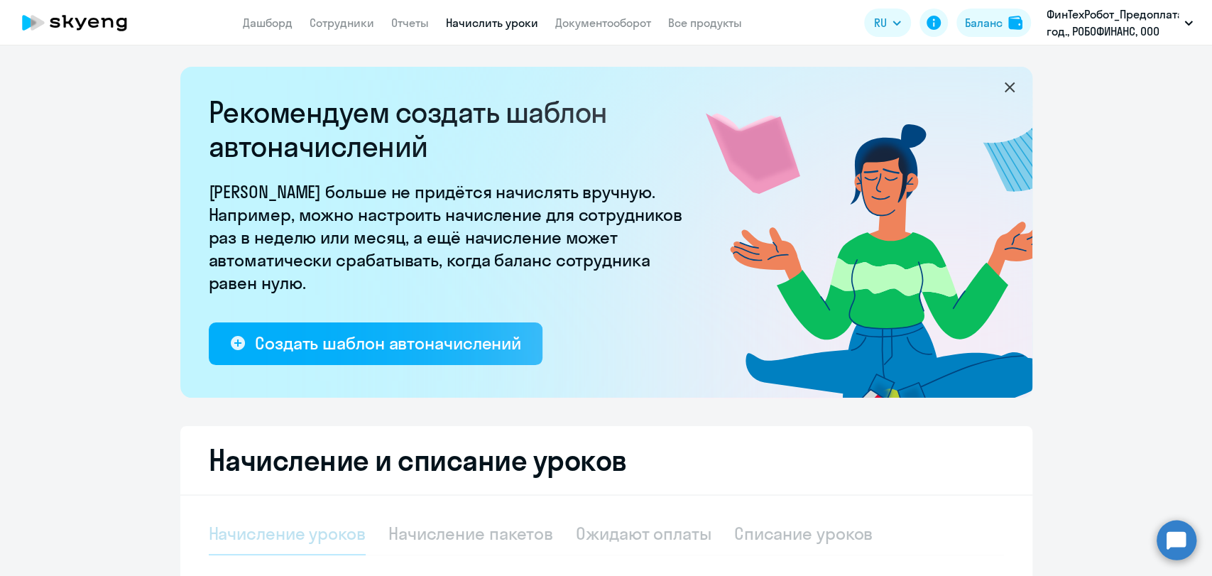
select select "10"
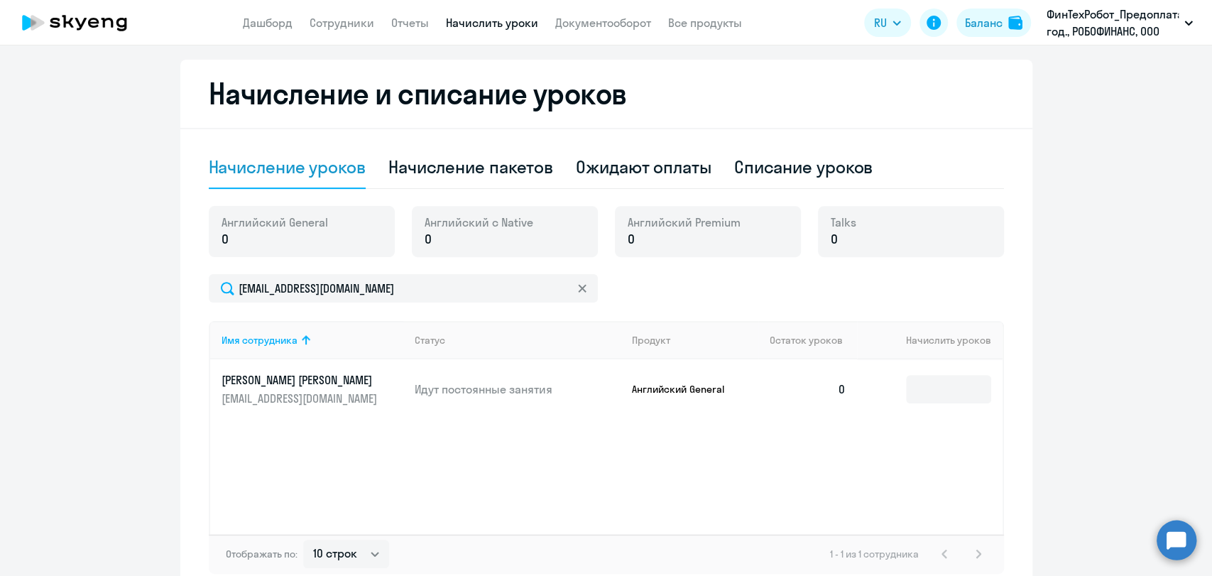
scroll to position [394, 0]
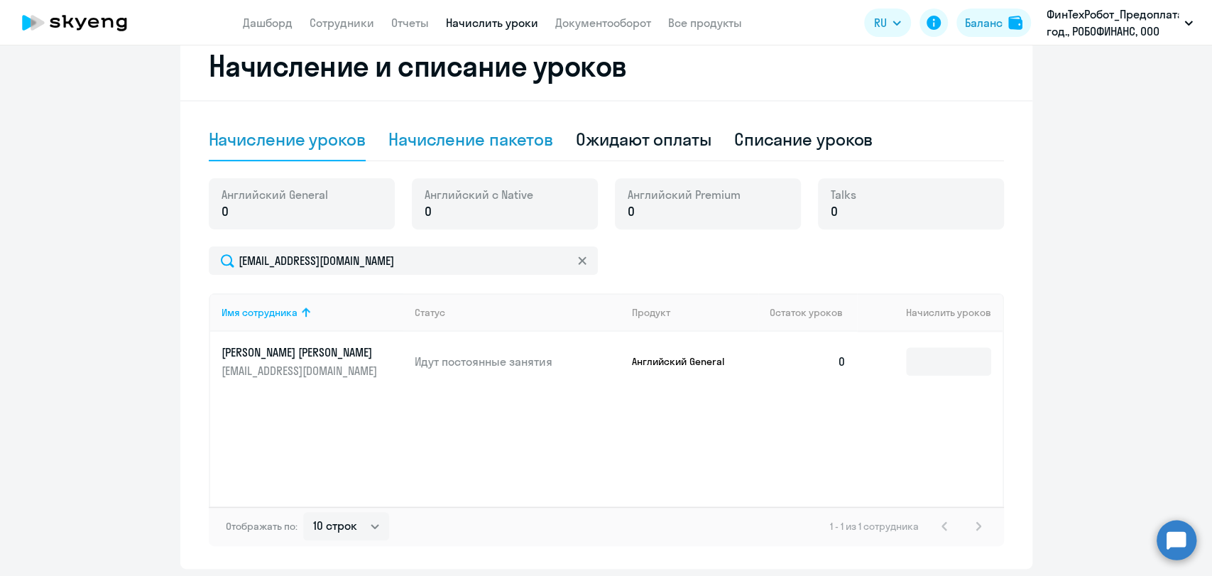
click at [465, 138] on div "Начисление пакетов" at bounding box center [470, 139] width 165 height 23
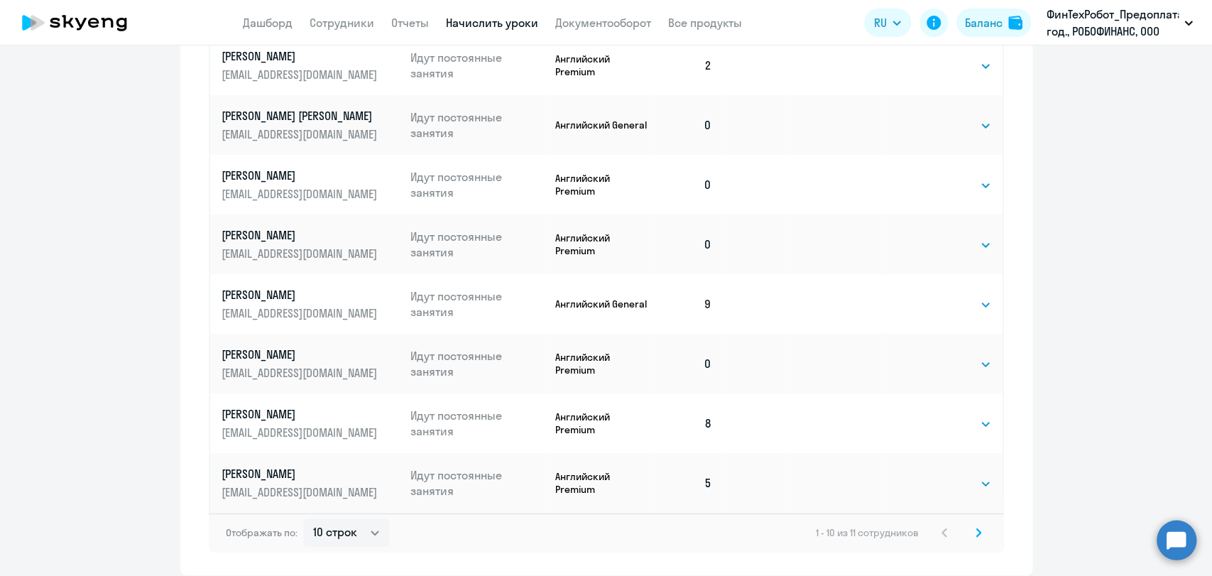
scroll to position [924, 0]
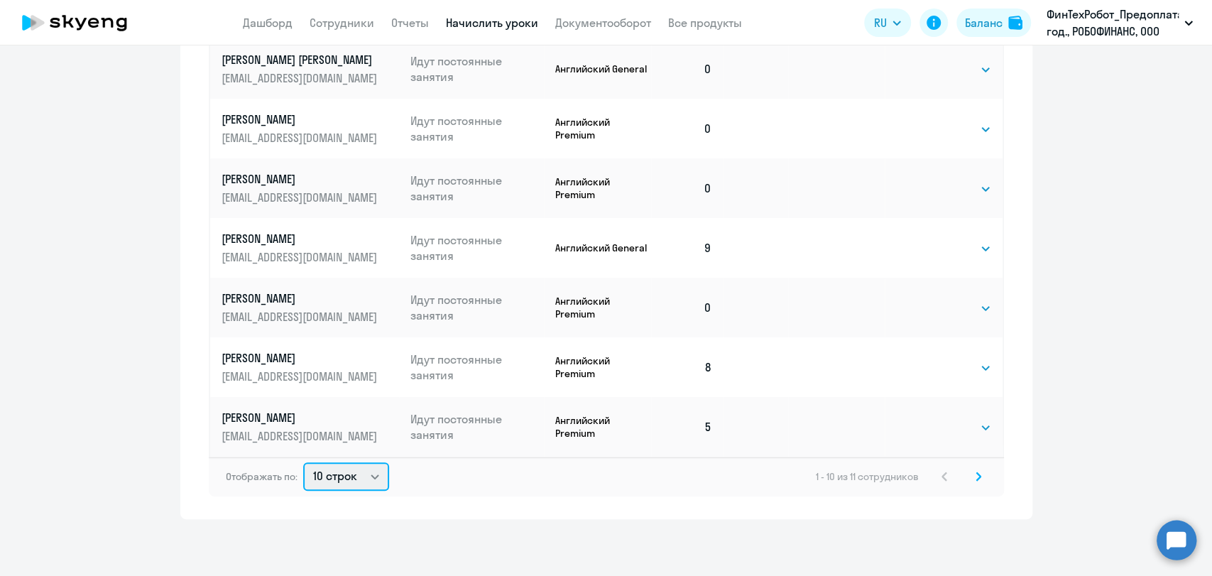
click at [358, 481] on select "10 строк 30 строк 50 строк" at bounding box center [346, 476] width 86 height 28
select select "30"
click at [303, 462] on select "10 строк 30 строк 50 строк" at bounding box center [346, 476] width 86 height 28
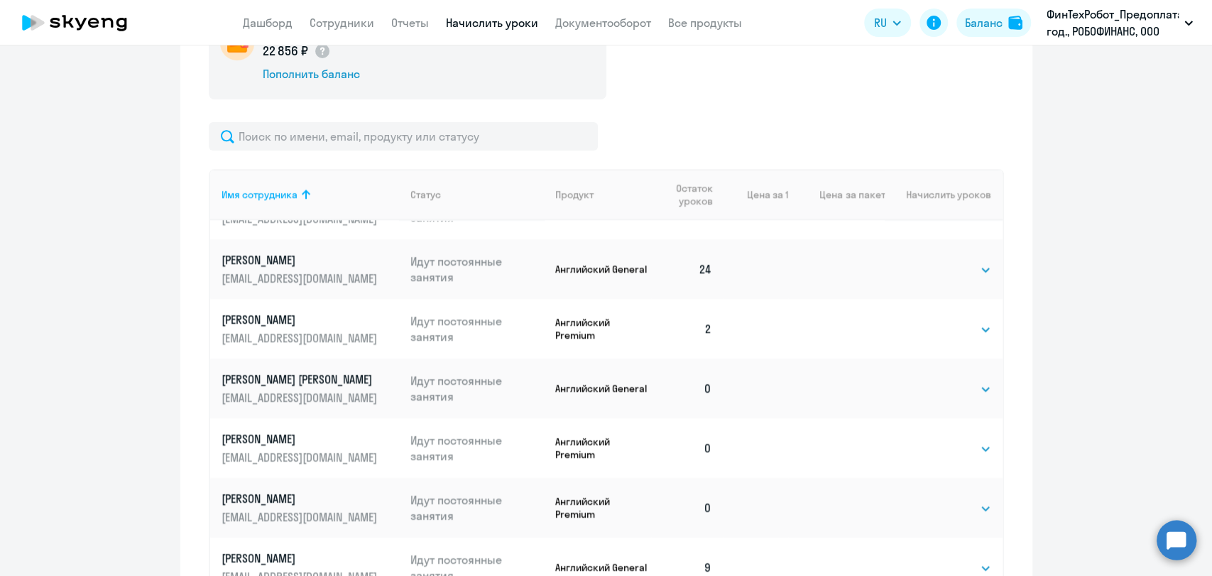
scroll to position [60, 0]
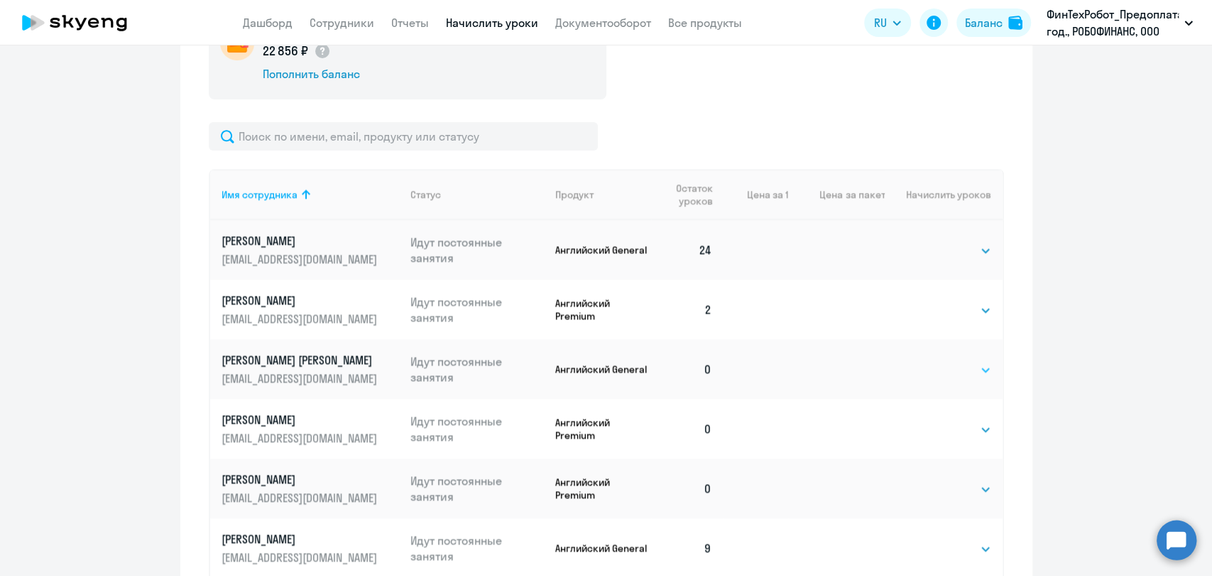
click at [654, 371] on select "Выбрать 4 8 16 32 64 96 128" at bounding box center [962, 369] width 58 height 17
select select "8"
click at [654, 361] on select "Выбрать 4 8 16 32 64 96 128" at bounding box center [962, 369] width 58 height 17
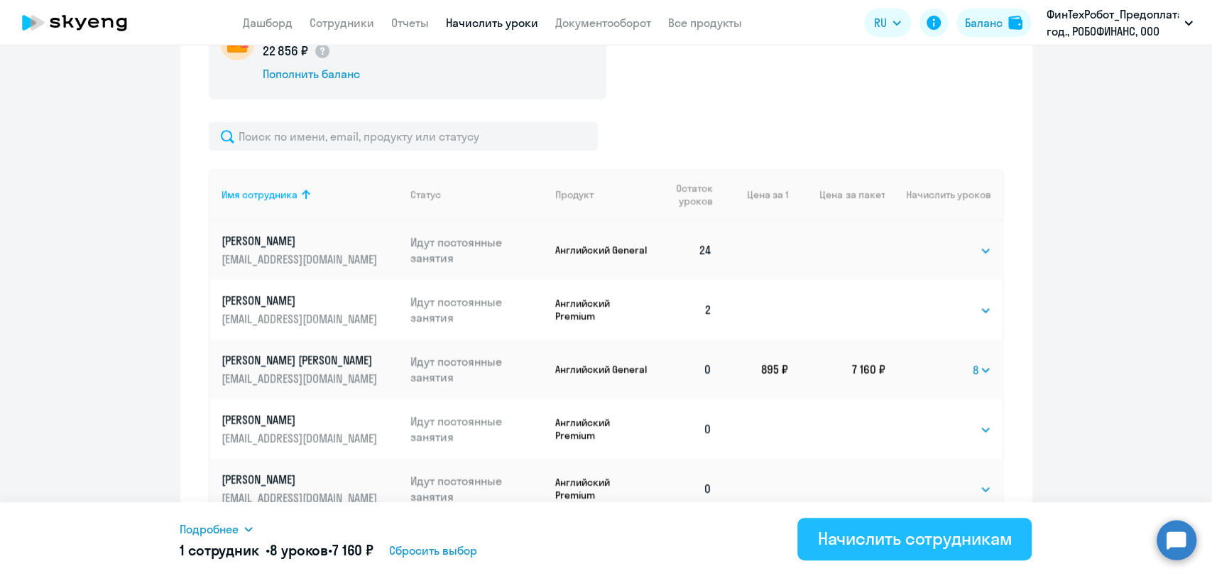
click at [654, 535] on div "Начислить сотрудникам" at bounding box center [914, 538] width 195 height 23
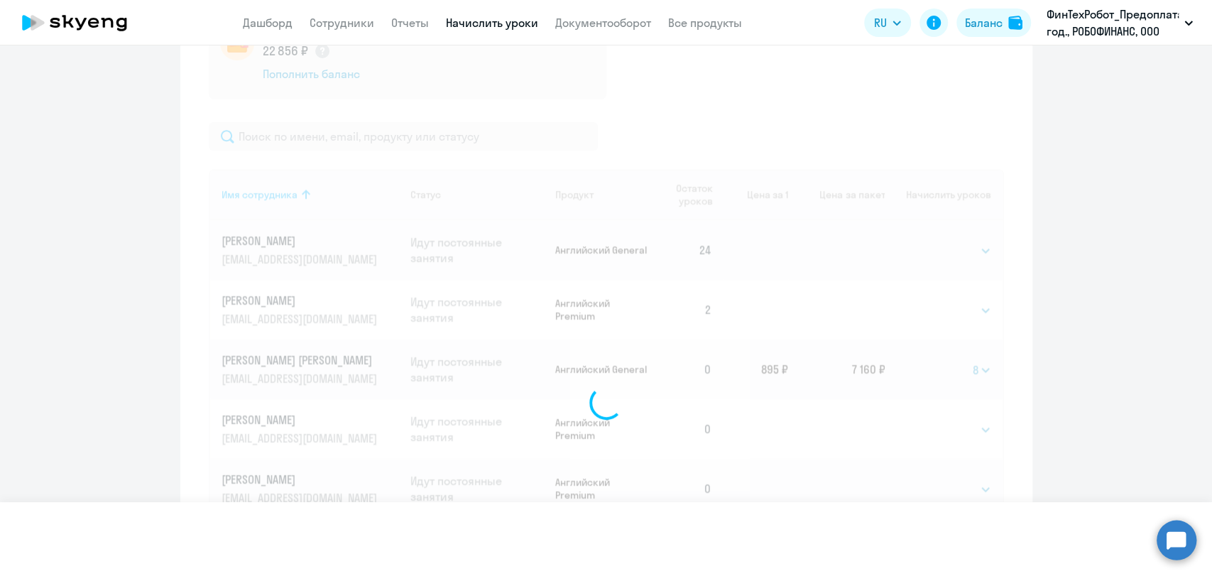
select select
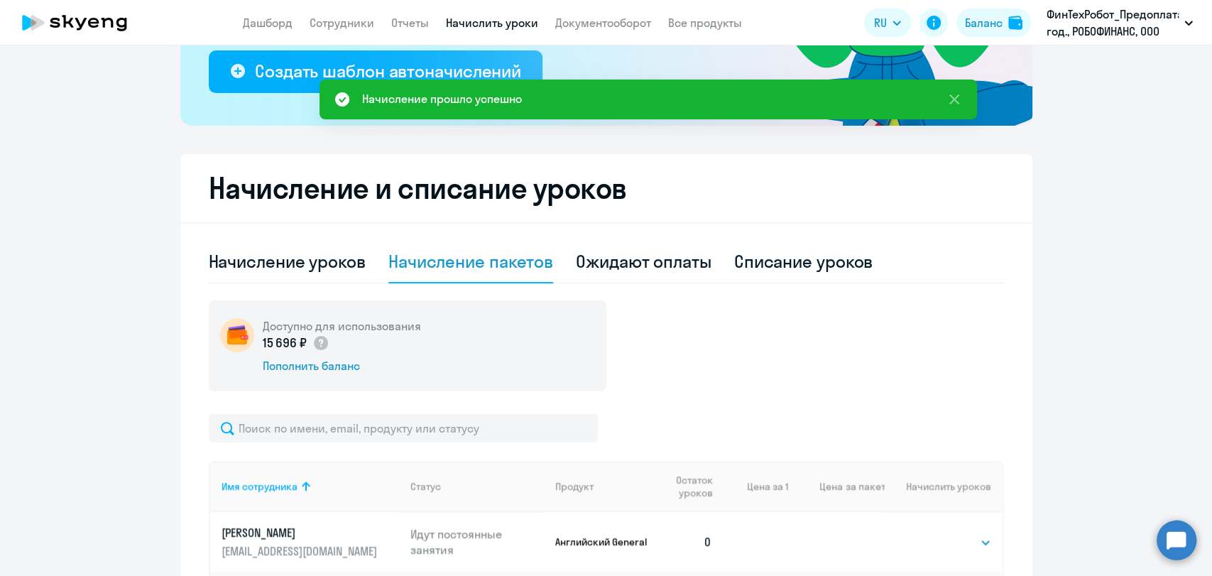
scroll to position [248, 0]
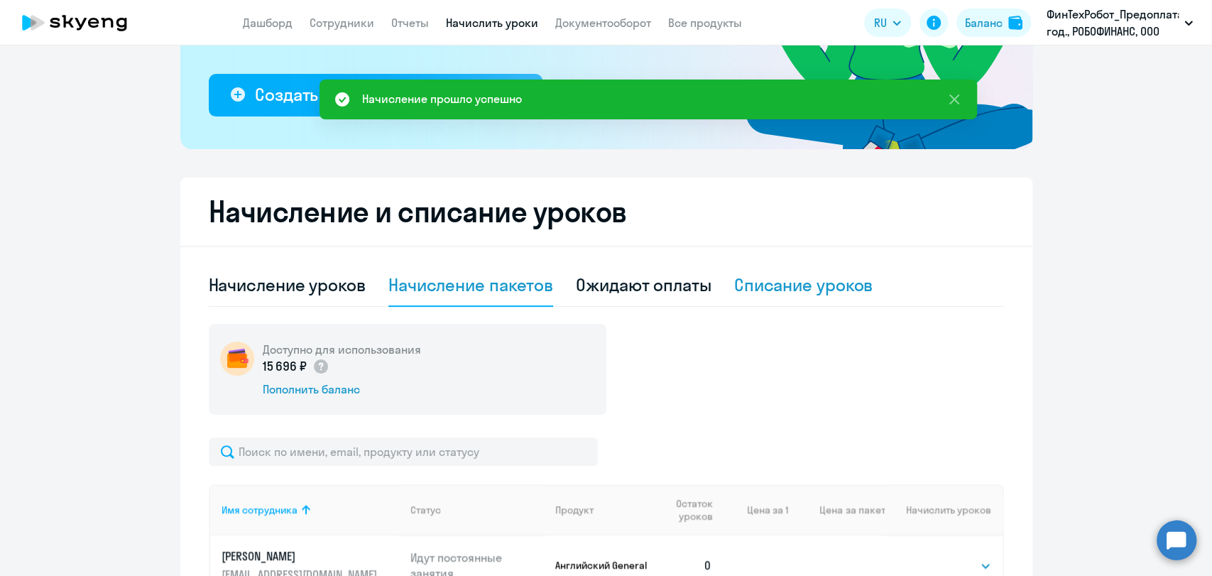
click at [654, 282] on div "Списание уроков" at bounding box center [803, 284] width 139 height 23
select select "10"
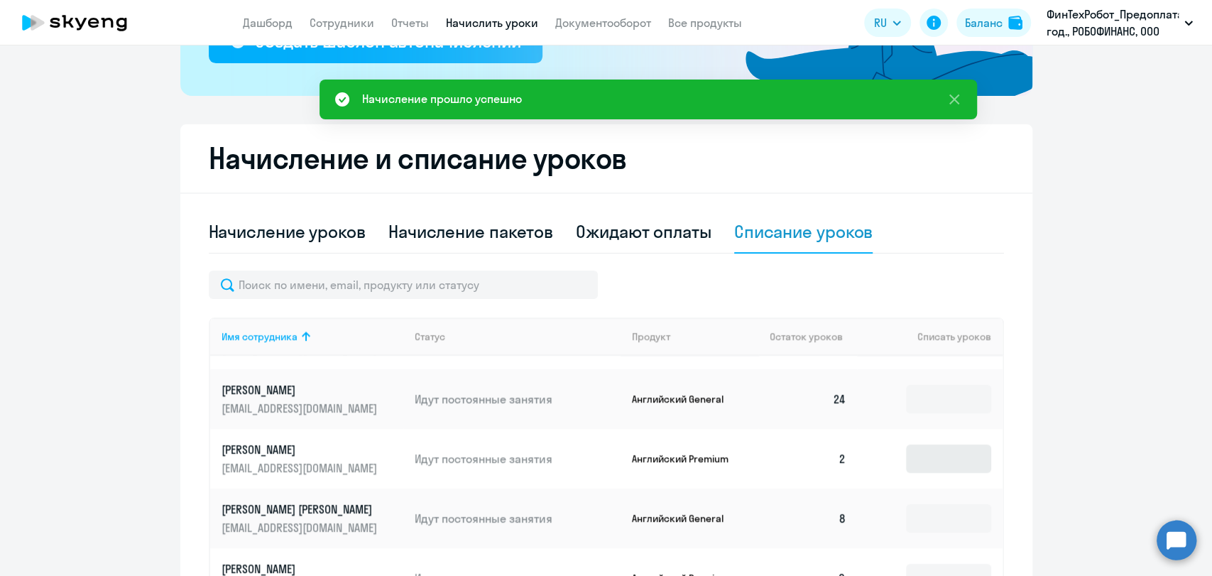
scroll to position [327, 0]
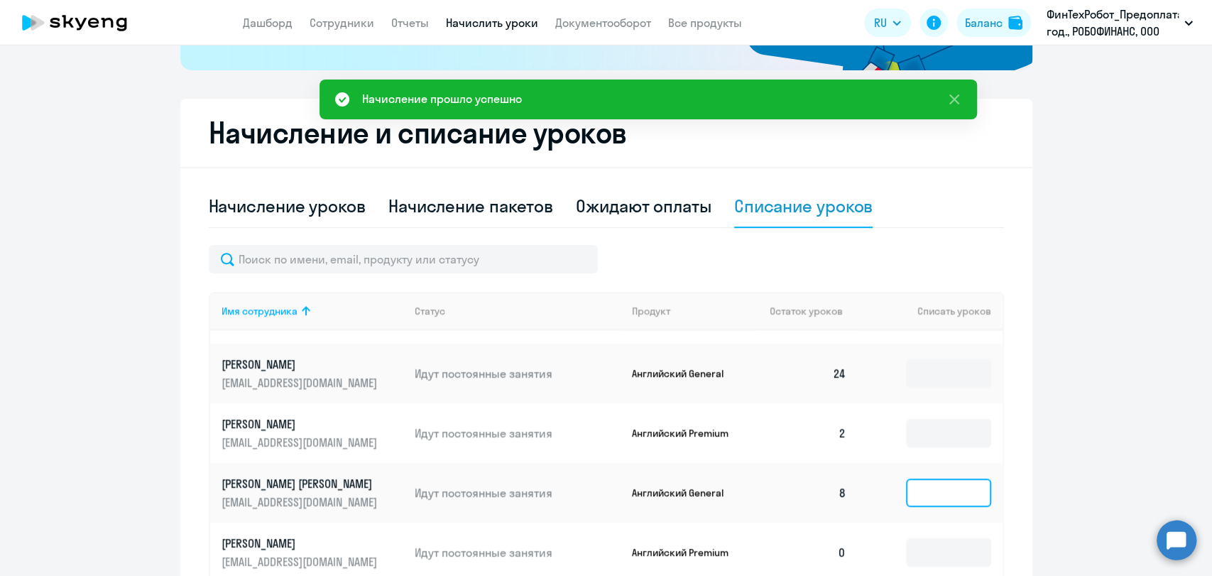
click at [654, 485] on input at bounding box center [948, 492] width 85 height 28
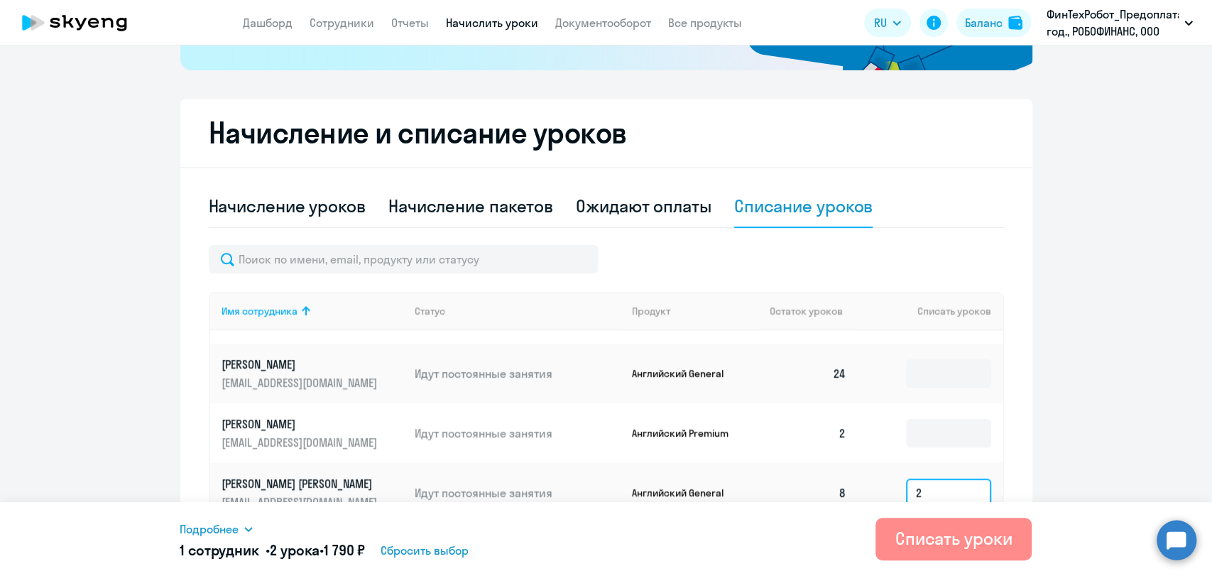
type input "2"
click at [654, 543] on div "Списать уроки" at bounding box center [953, 538] width 117 height 23
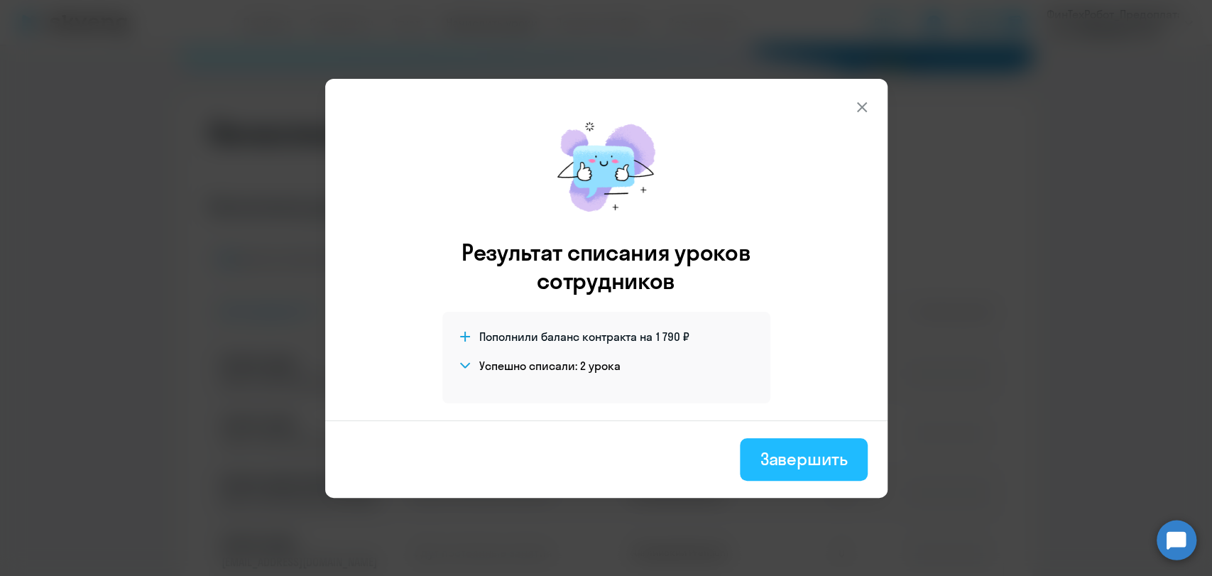
click at [654, 450] on div "Завершить" at bounding box center [803, 458] width 87 height 23
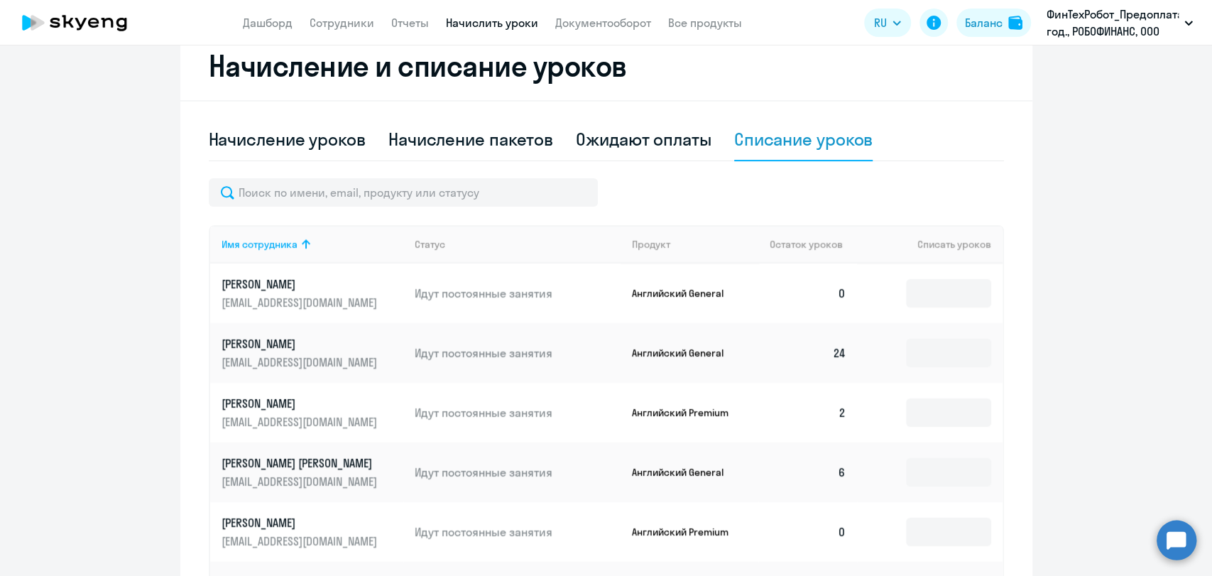
scroll to position [46, 0]
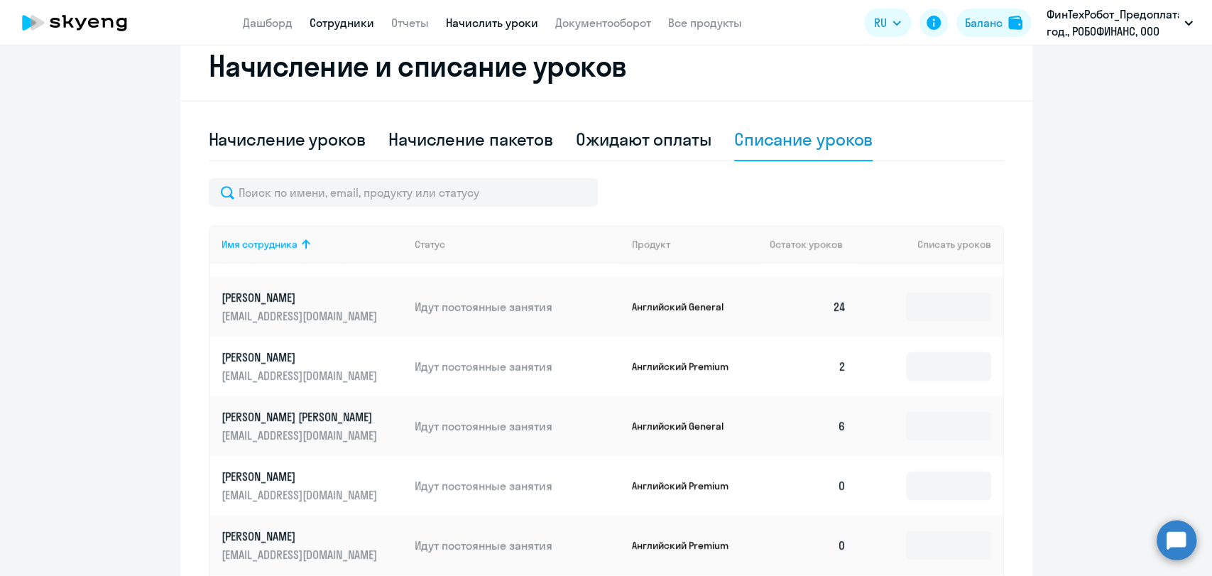
click at [367, 19] on link "Сотрудники" at bounding box center [342, 23] width 65 height 14
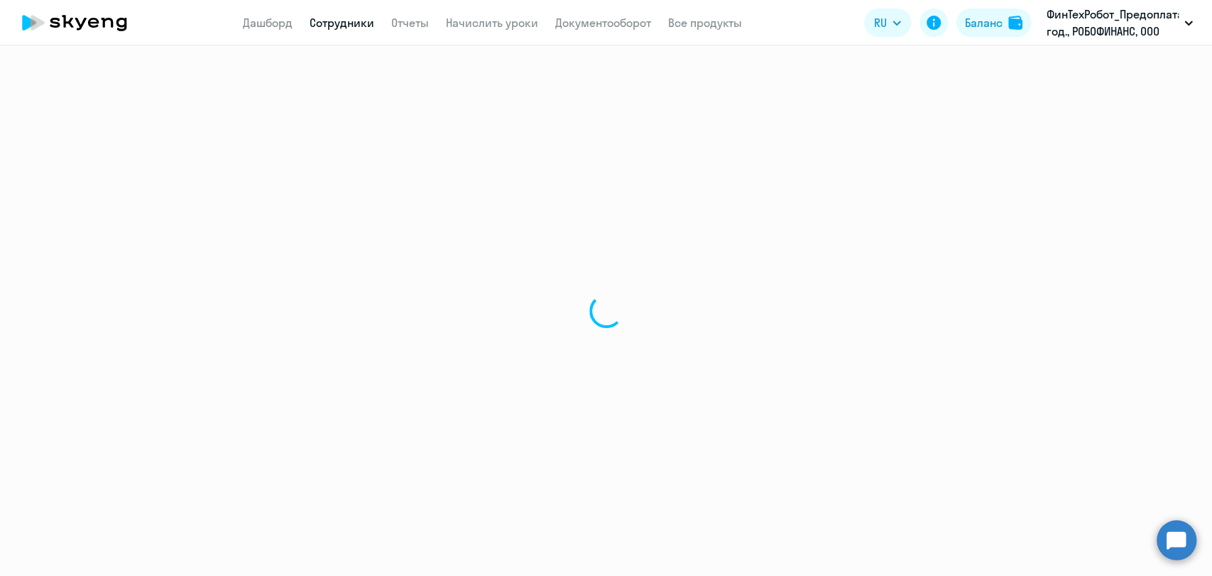
select select "30"
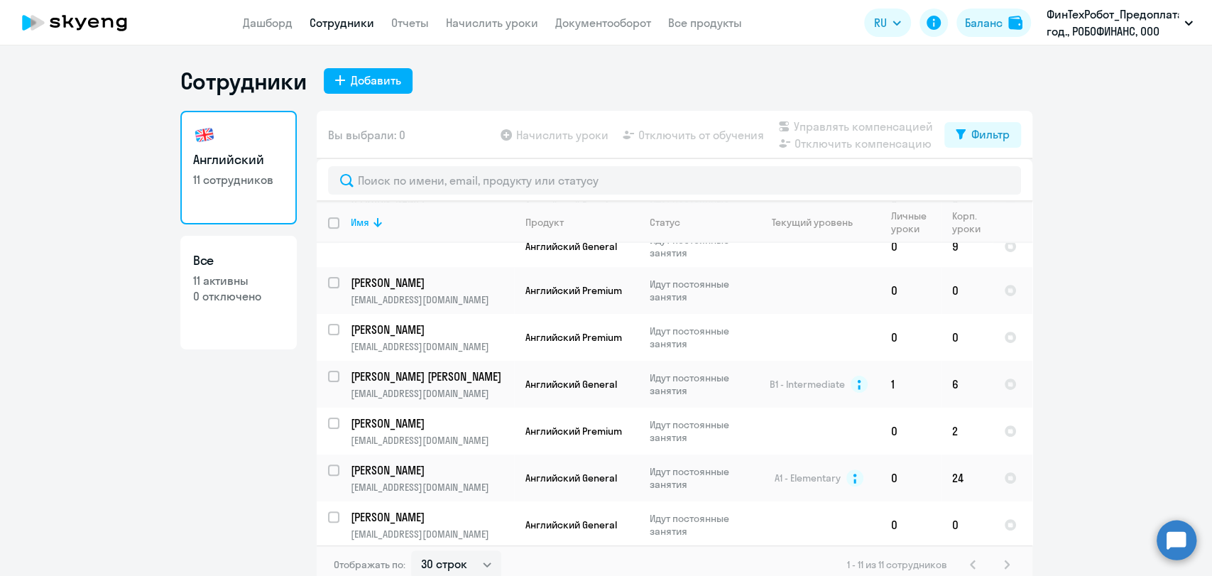
scroll to position [246, 0]
